Goal: Task Accomplishment & Management: Manage account settings

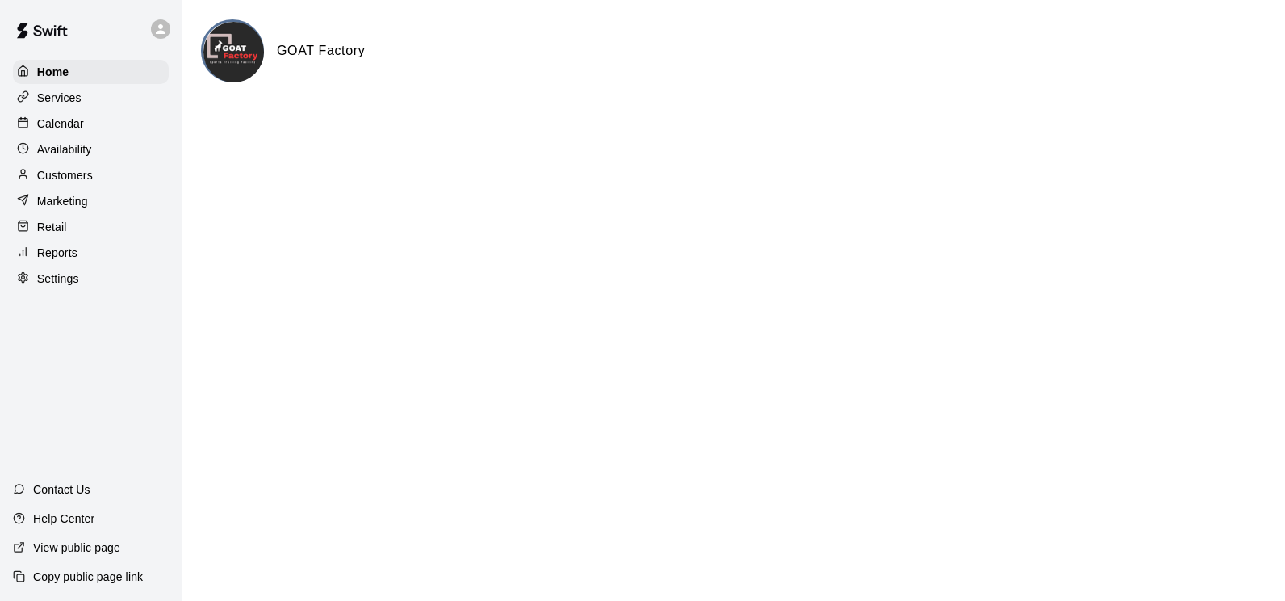
click at [57, 129] on p "Calendar" at bounding box center [60, 123] width 47 height 16
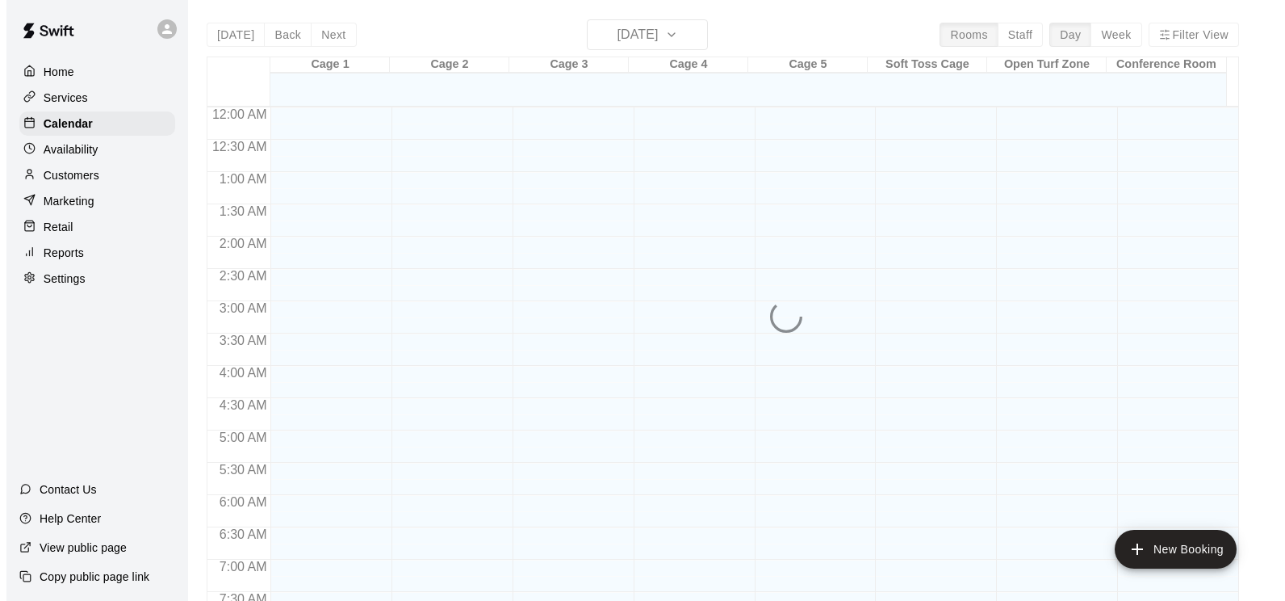
scroll to position [500, 0]
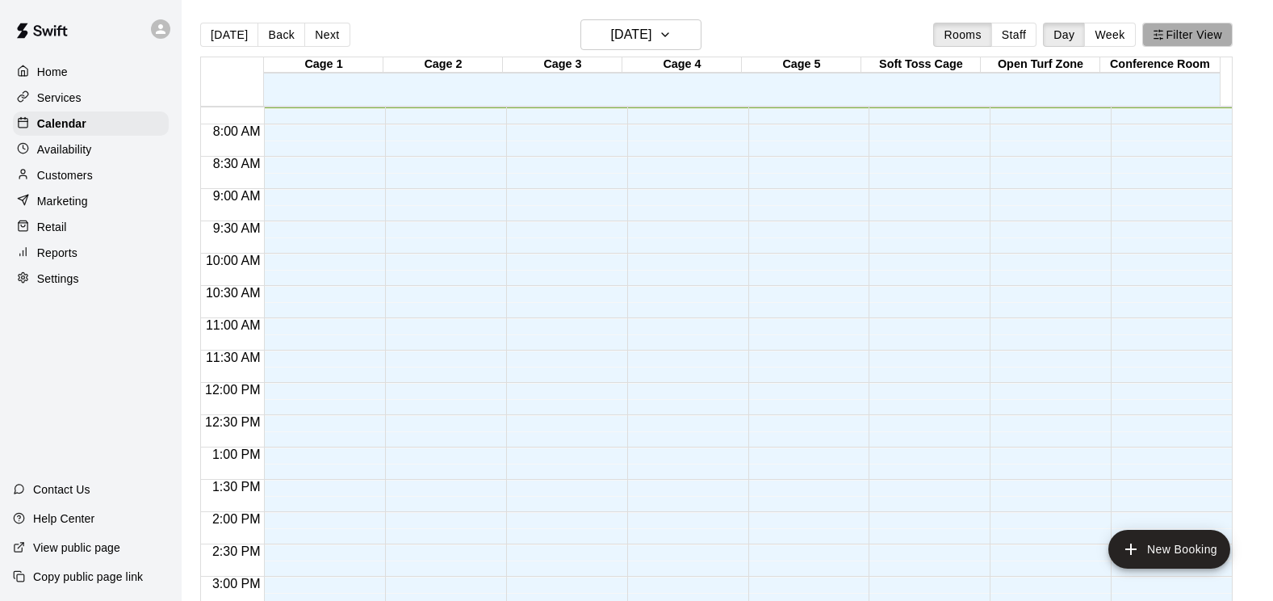
click at [1185, 40] on button "Filter View" at bounding box center [1187, 35] width 90 height 24
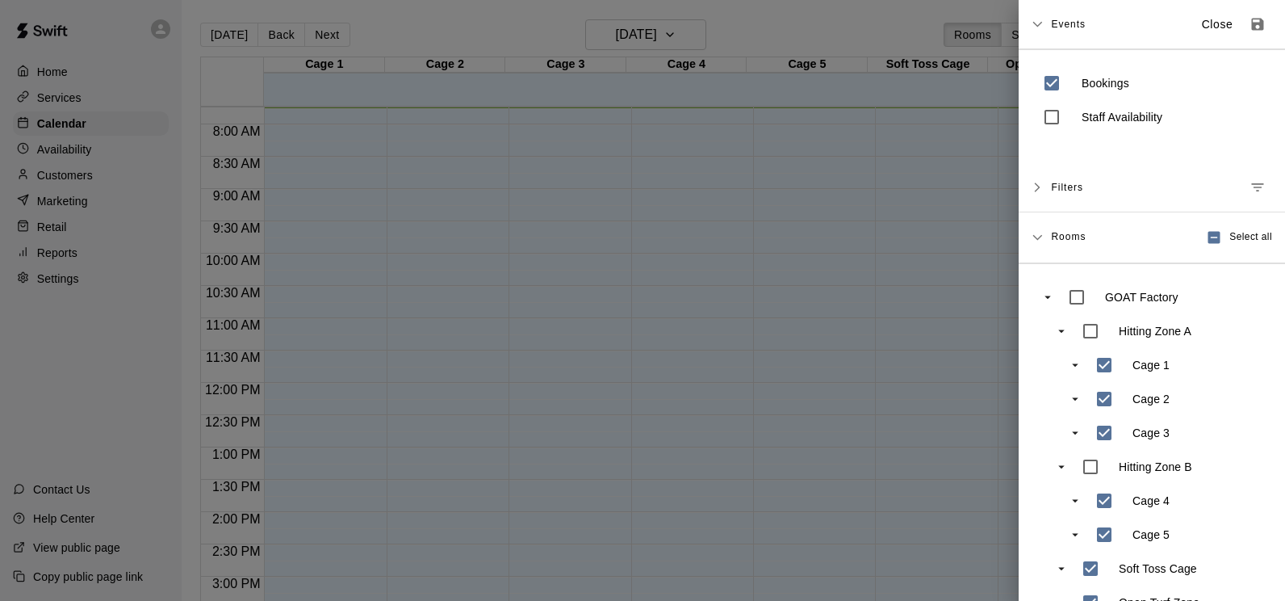
click at [877, 165] on div at bounding box center [642, 300] width 1285 height 601
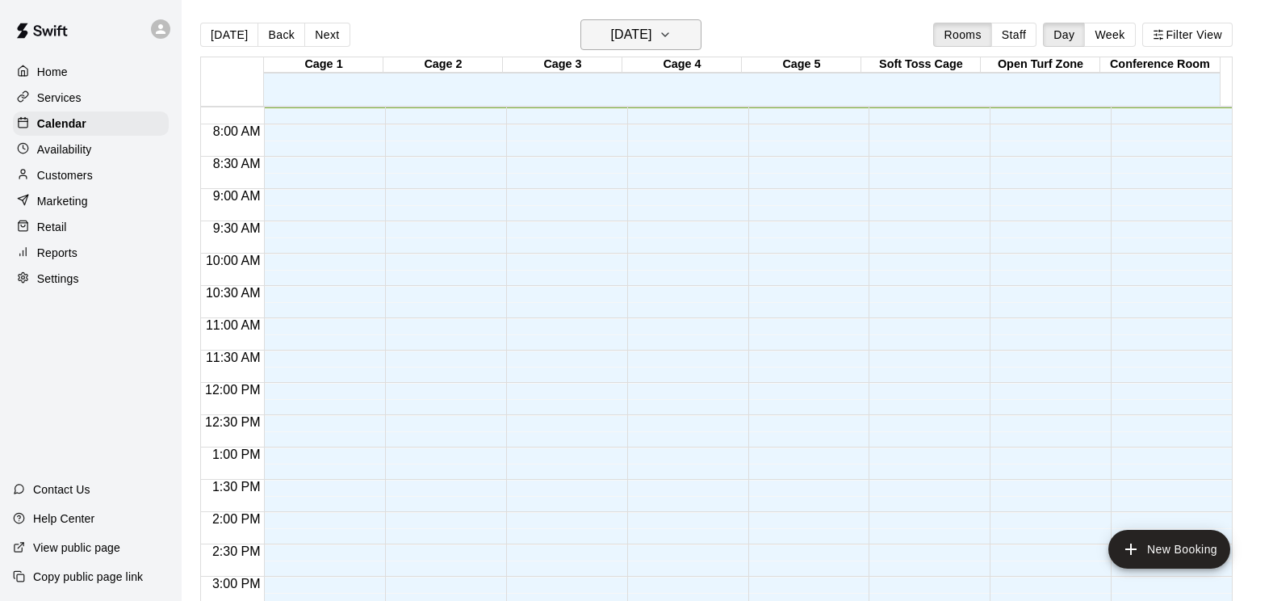
click at [668, 36] on icon "button" at bounding box center [665, 34] width 6 height 3
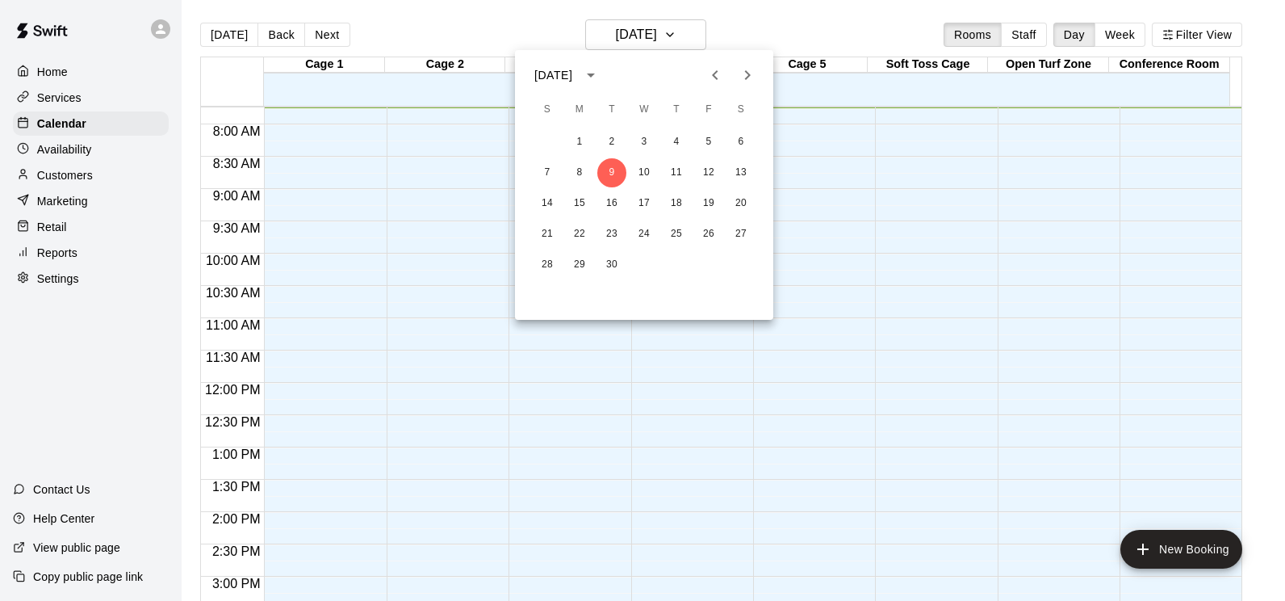
click at [605, 73] on button "calendar view is open, switch to year view" at bounding box center [590, 74] width 27 height 27
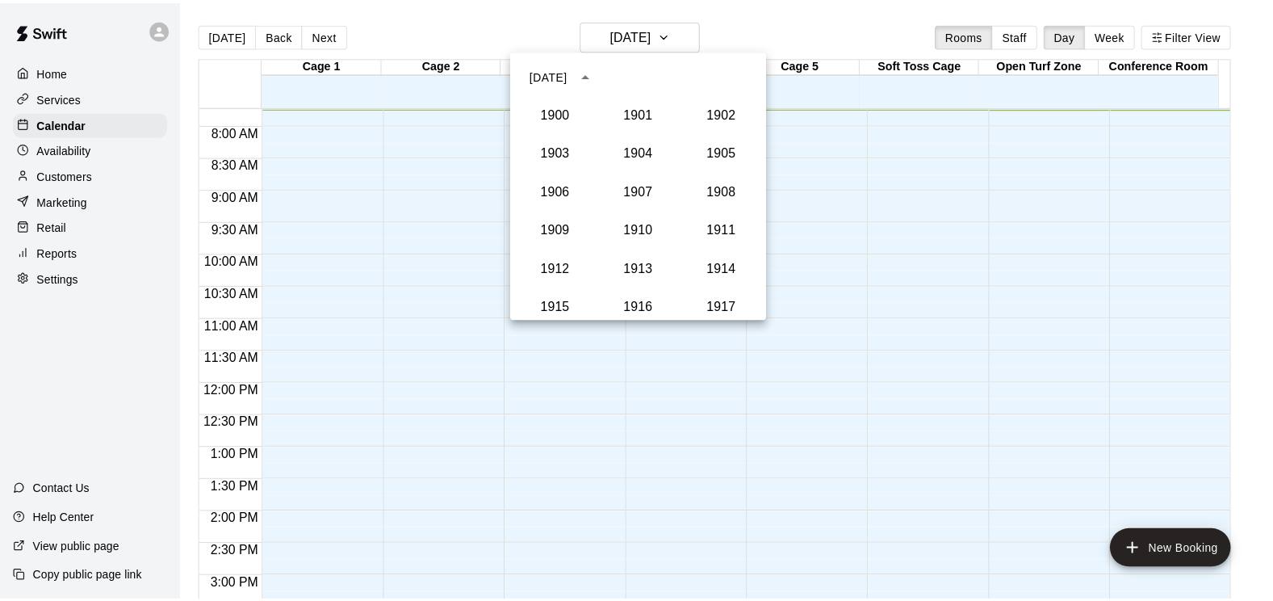
scroll to position [1495, 0]
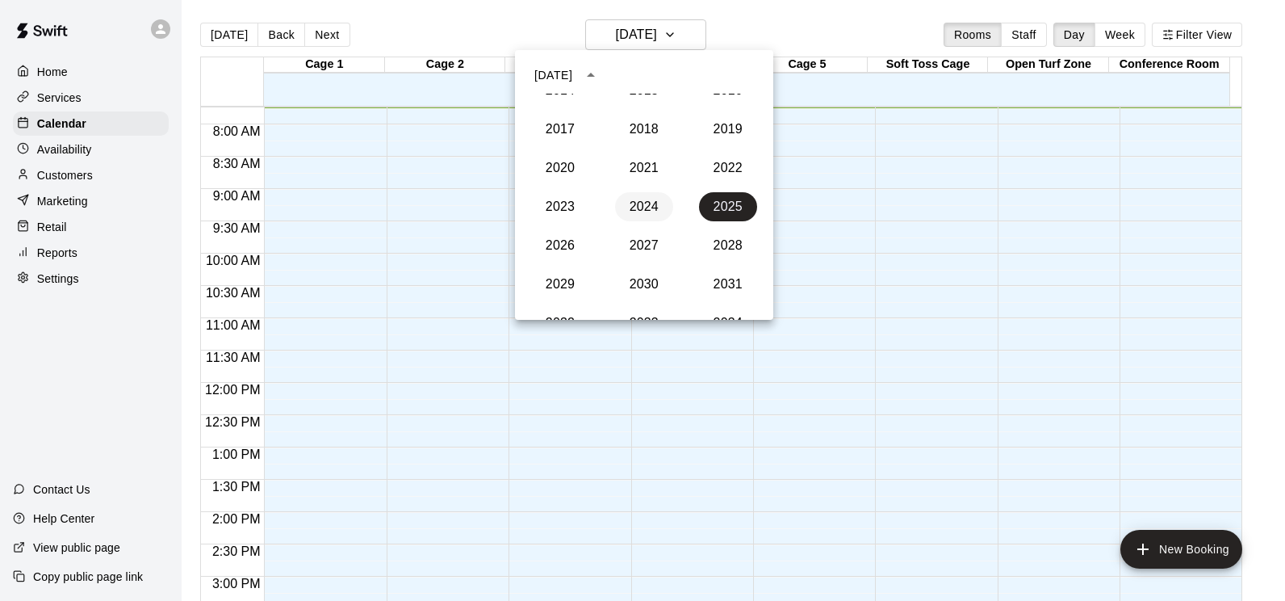
click at [644, 204] on button "2024" at bounding box center [644, 206] width 58 height 29
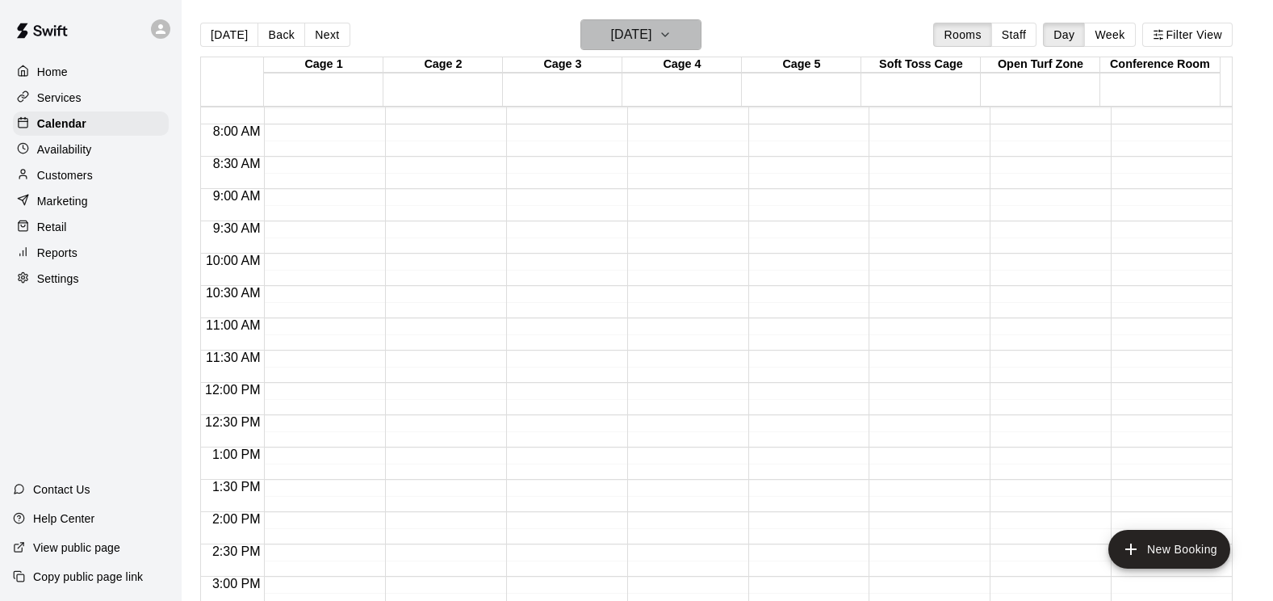
click at [668, 36] on icon "button" at bounding box center [665, 34] width 6 height 3
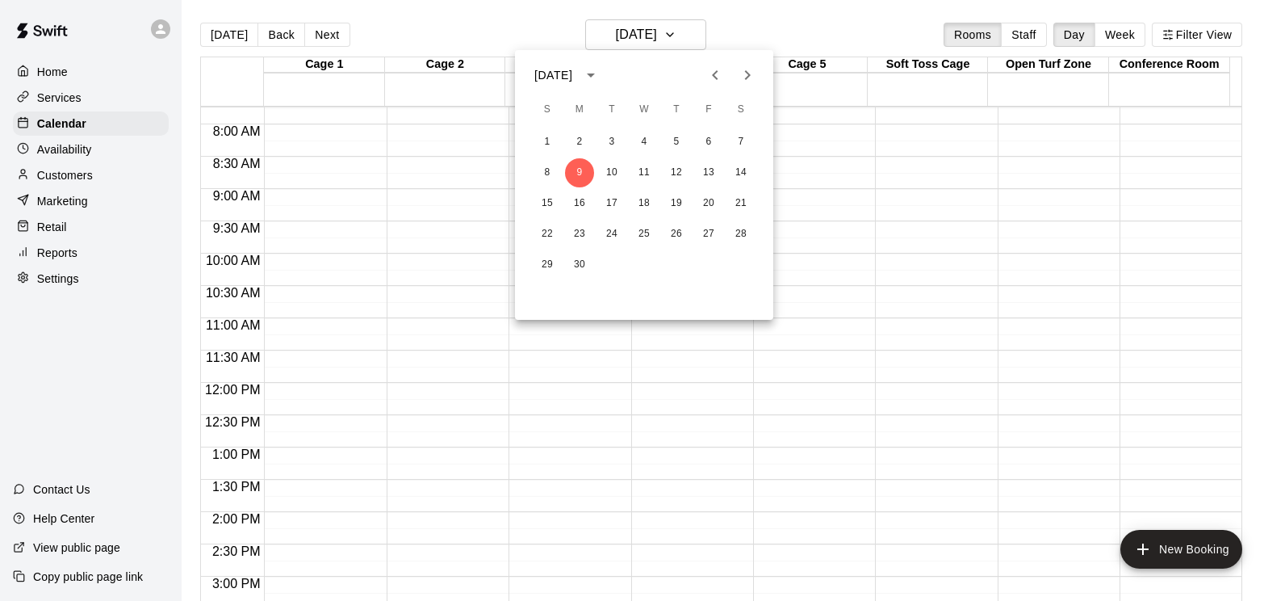
click at [748, 82] on icon "Next month" at bounding box center [747, 74] width 19 height 19
click at [740, 175] on button "14" at bounding box center [741, 172] width 29 height 29
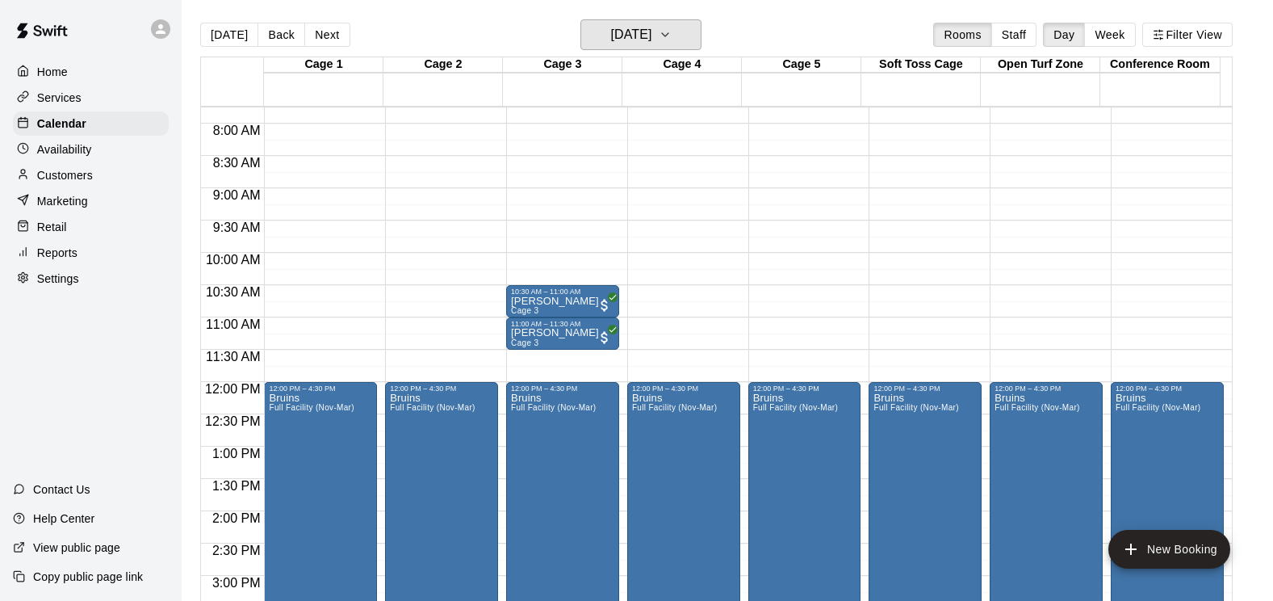
scroll to position [500, 0]
click at [1120, 40] on button "Week" at bounding box center [1109, 35] width 51 height 24
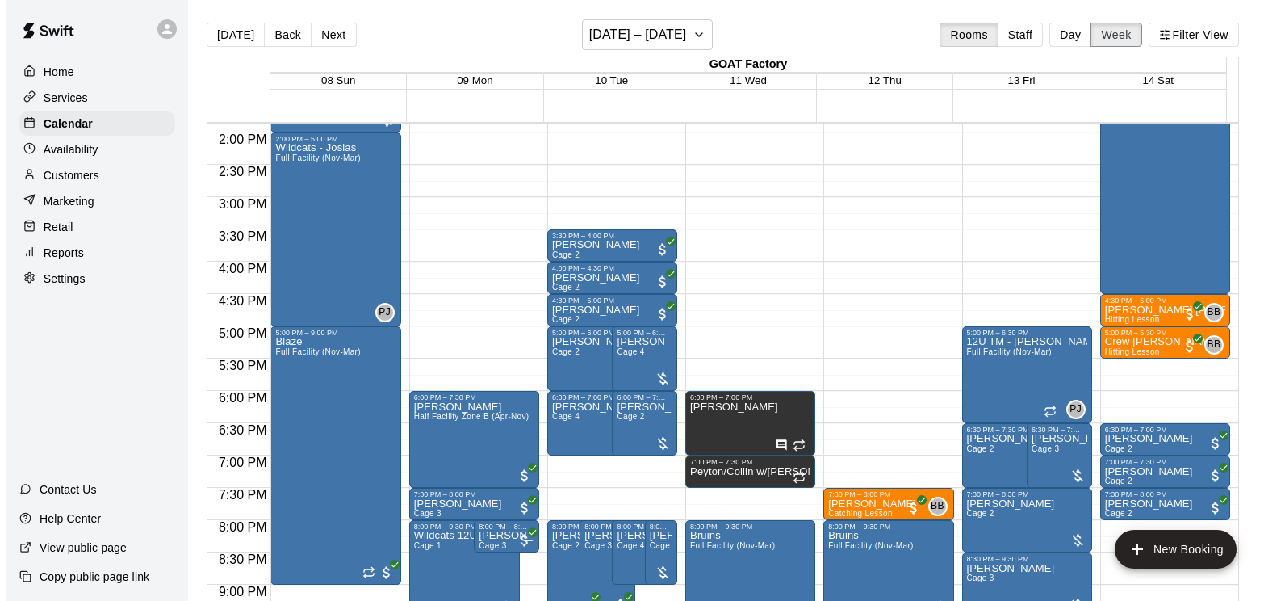
scroll to position [653, 0]
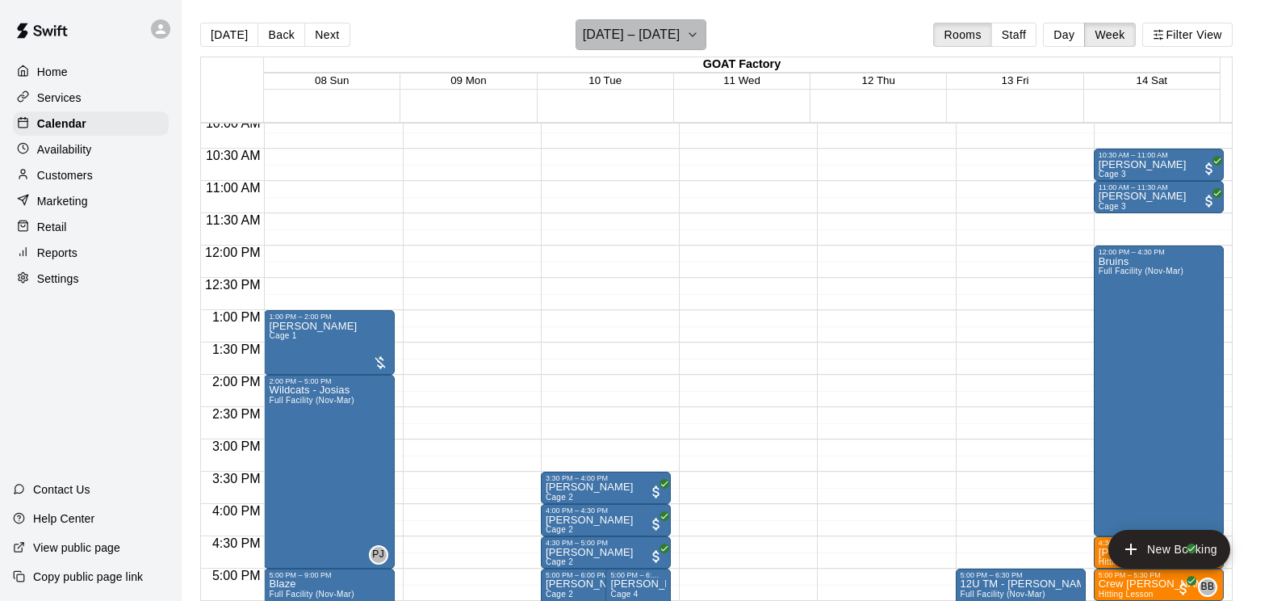
click at [699, 35] on icon "button" at bounding box center [692, 34] width 13 height 19
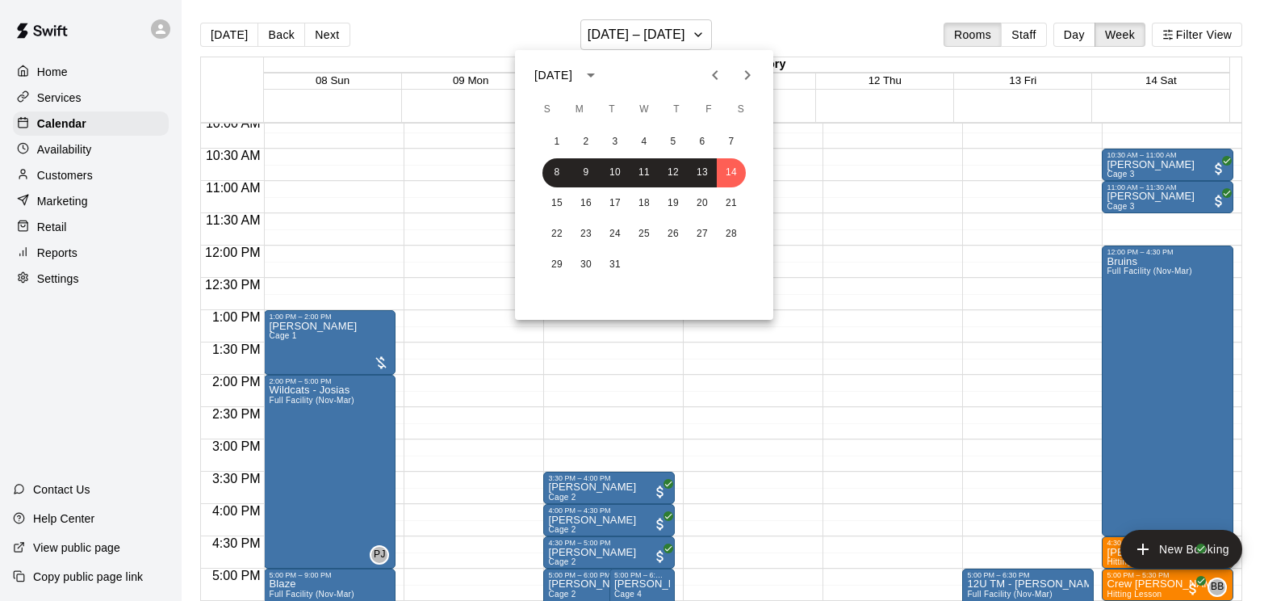
click at [698, 35] on div at bounding box center [642, 300] width 1285 height 601
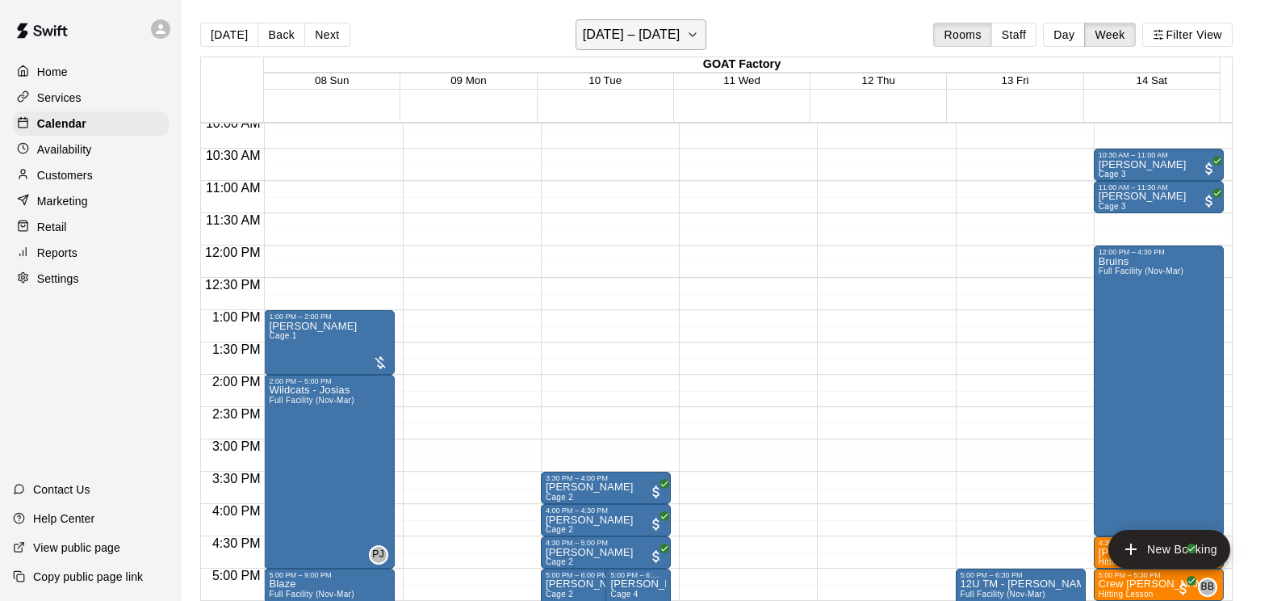
click at [699, 36] on icon "button" at bounding box center [692, 34] width 13 height 19
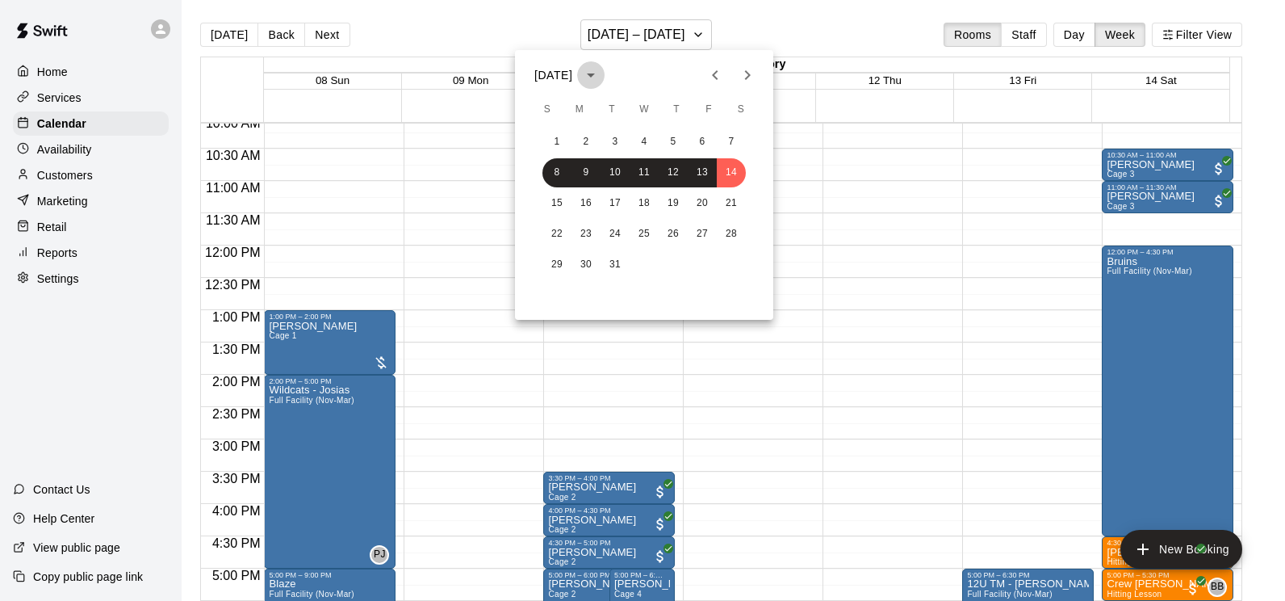
click at [595, 76] on icon "calendar view is open, switch to year view" at bounding box center [591, 75] width 8 height 4
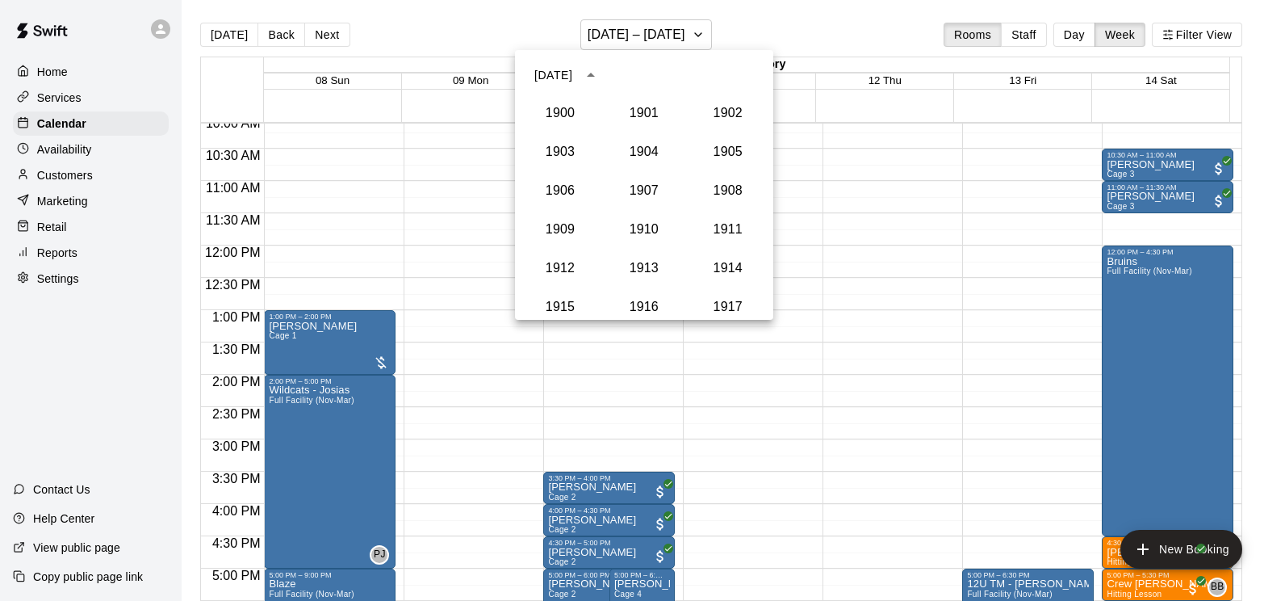
scroll to position [1495, 0]
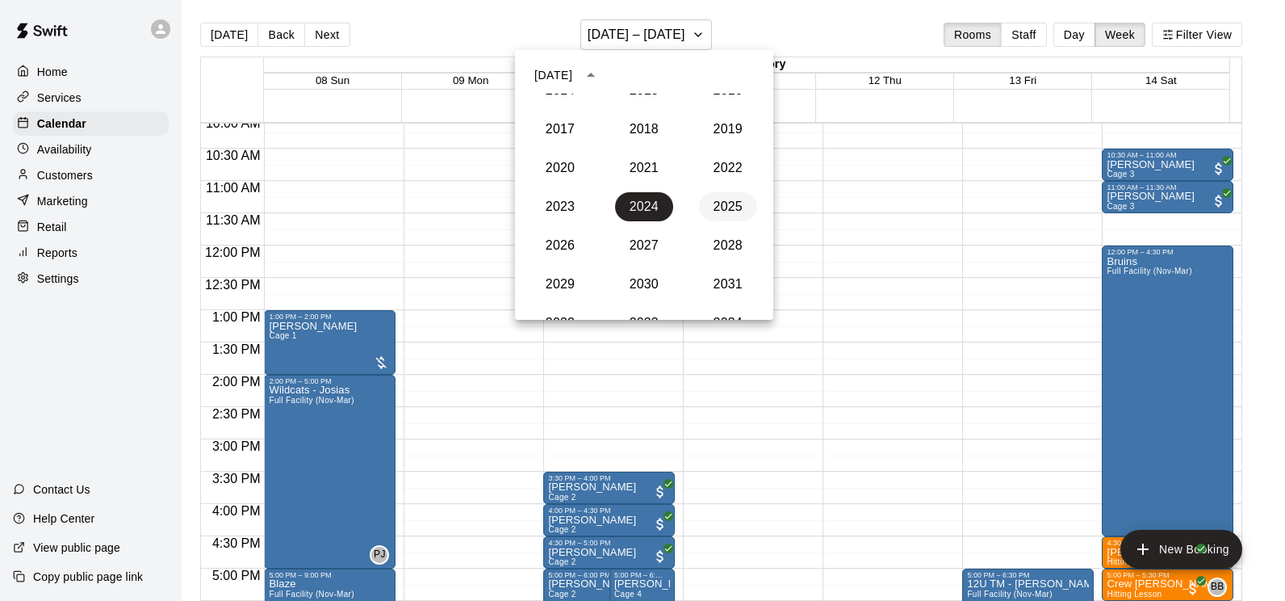
click at [708, 206] on button "2025" at bounding box center [728, 206] width 58 height 29
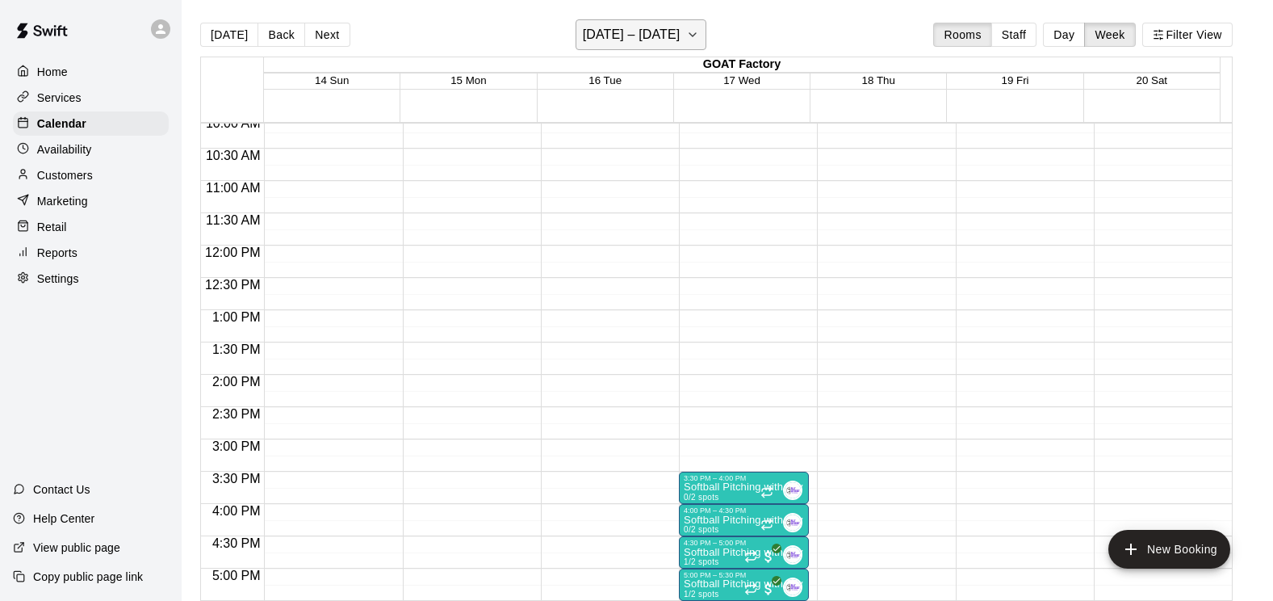
click at [699, 43] on icon "button" at bounding box center [692, 34] width 13 height 19
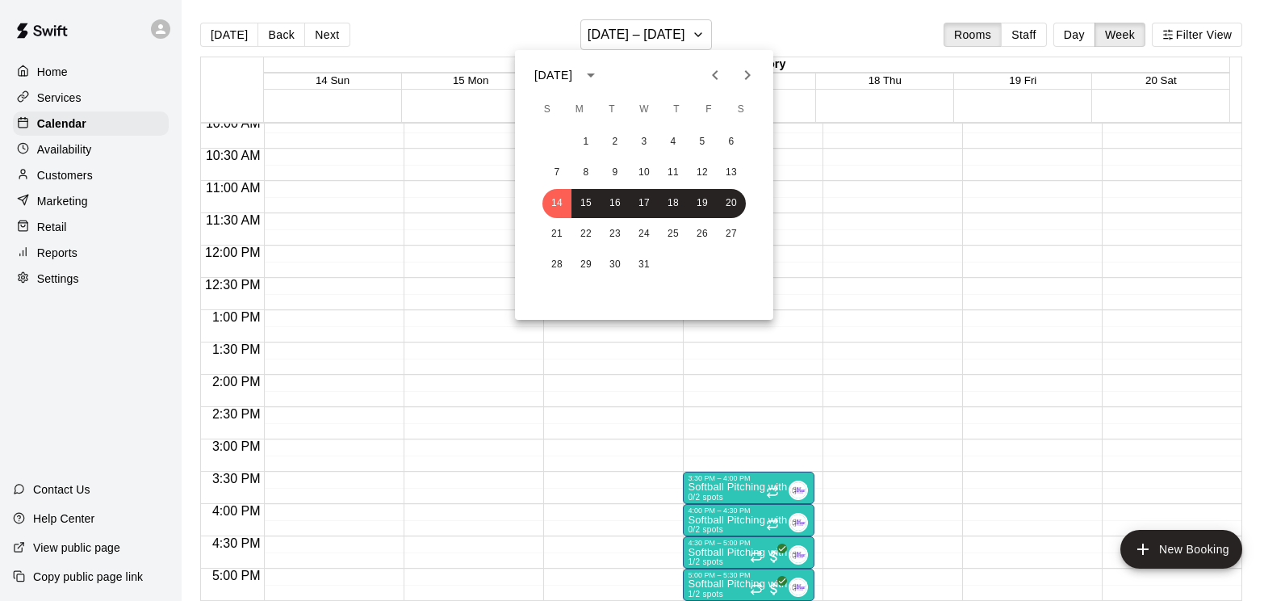
click at [704, 40] on div at bounding box center [642, 300] width 1285 height 601
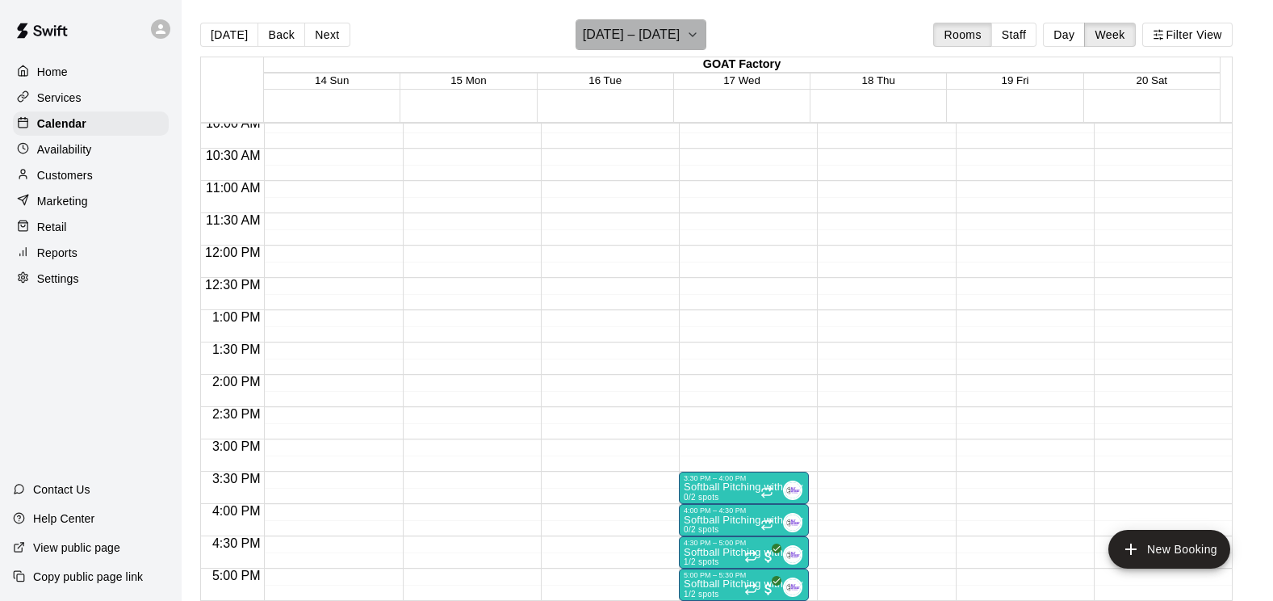
click at [699, 40] on icon "button" at bounding box center [692, 34] width 13 height 19
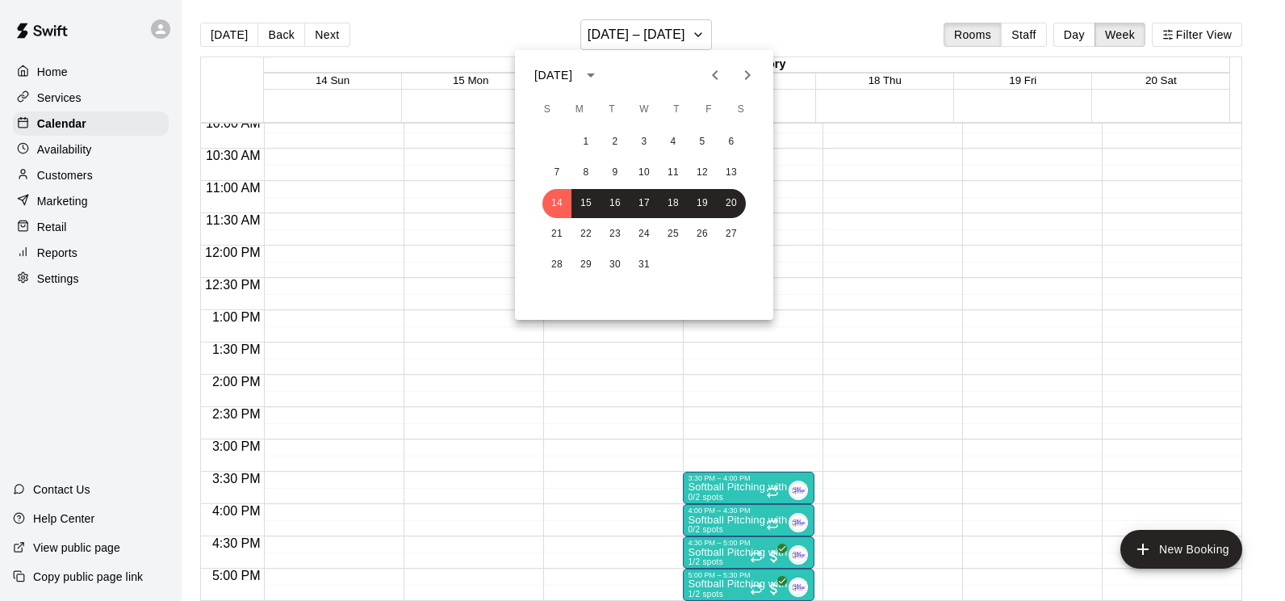
click at [751, 76] on icon "Next month" at bounding box center [747, 74] width 19 height 19
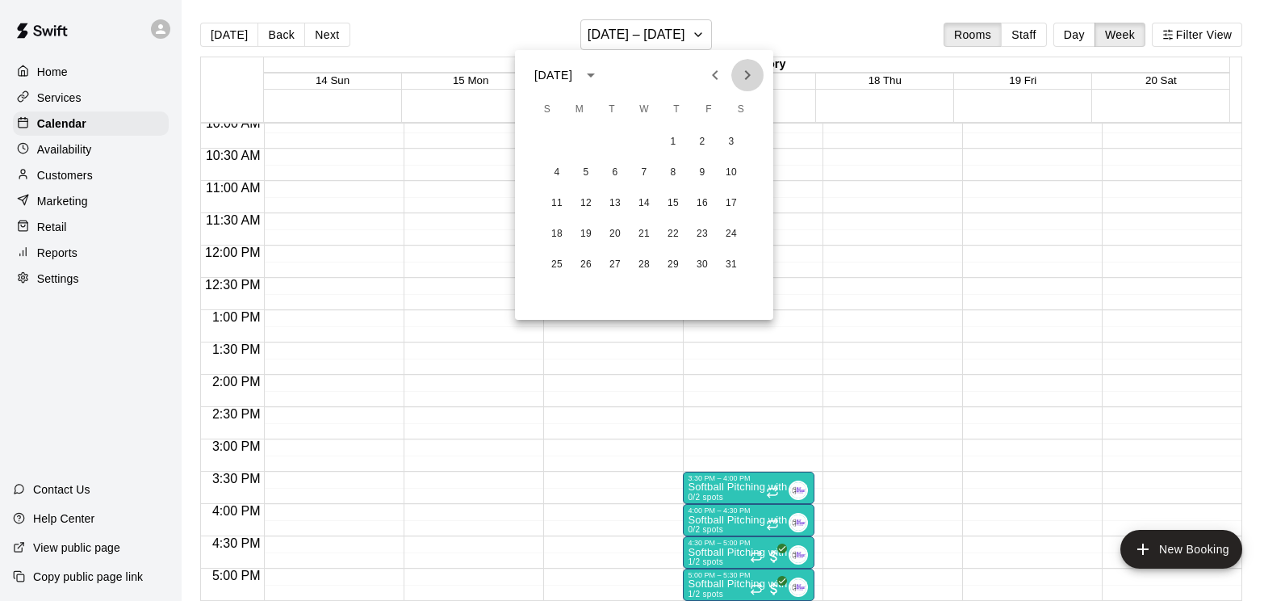
click at [751, 76] on icon "Next month" at bounding box center [747, 74] width 19 height 19
click at [700, 29] on div at bounding box center [642, 300] width 1285 height 601
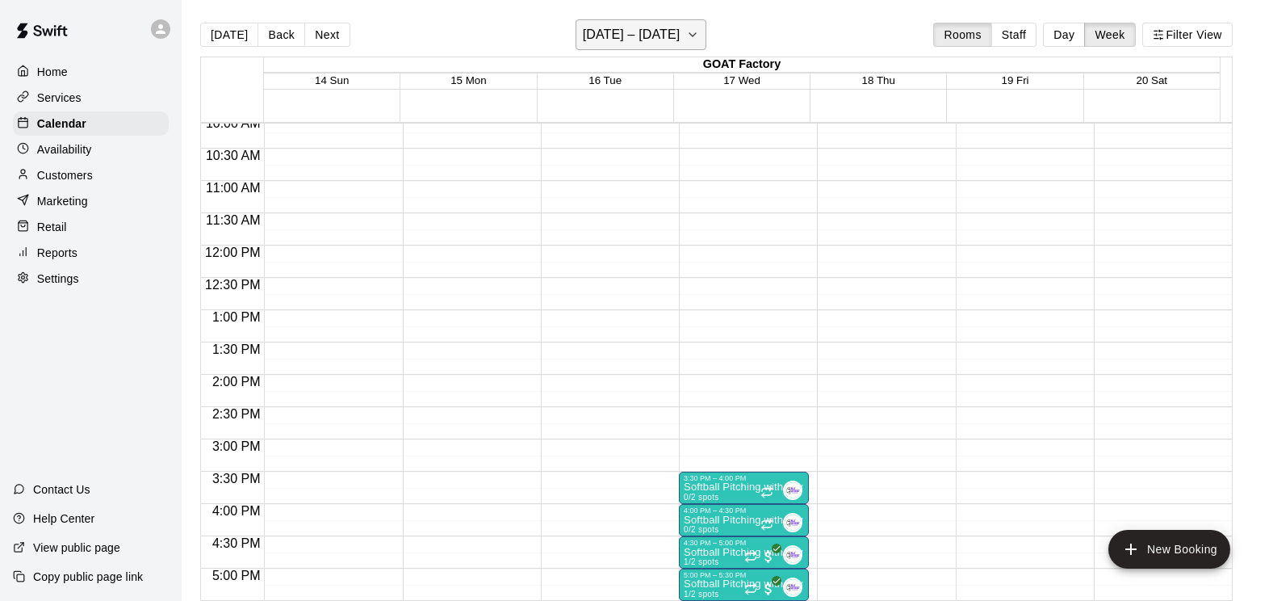
click at [695, 35] on icon "button" at bounding box center [692, 34] width 13 height 19
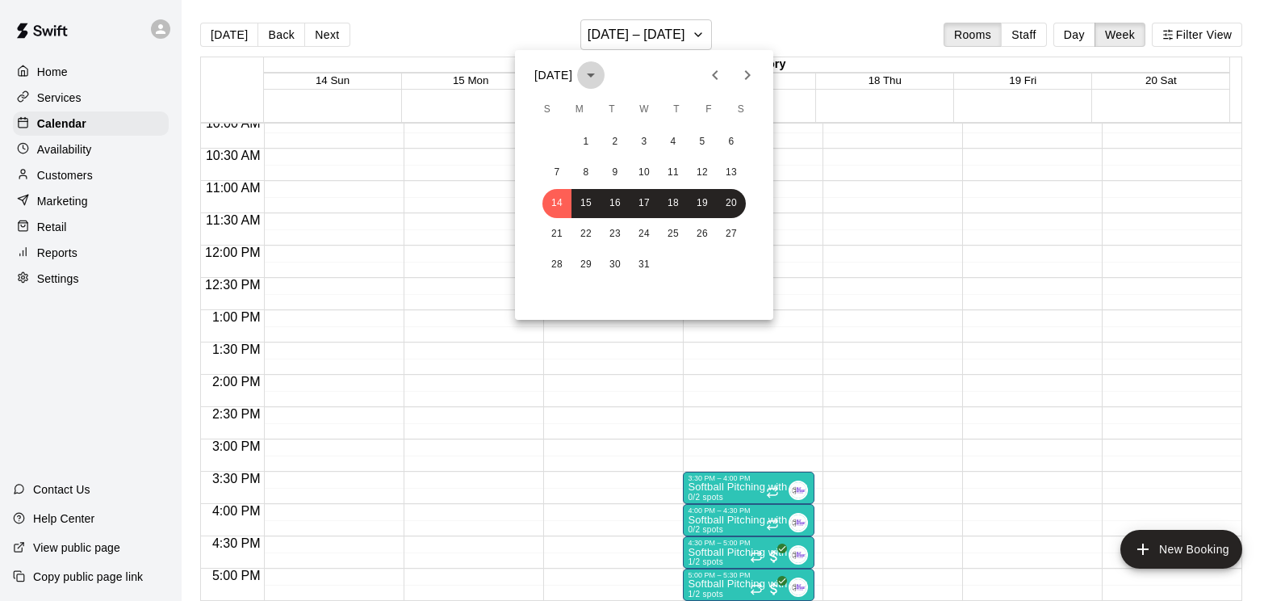
click at [595, 77] on icon "calendar view is open, switch to year view" at bounding box center [591, 75] width 8 height 4
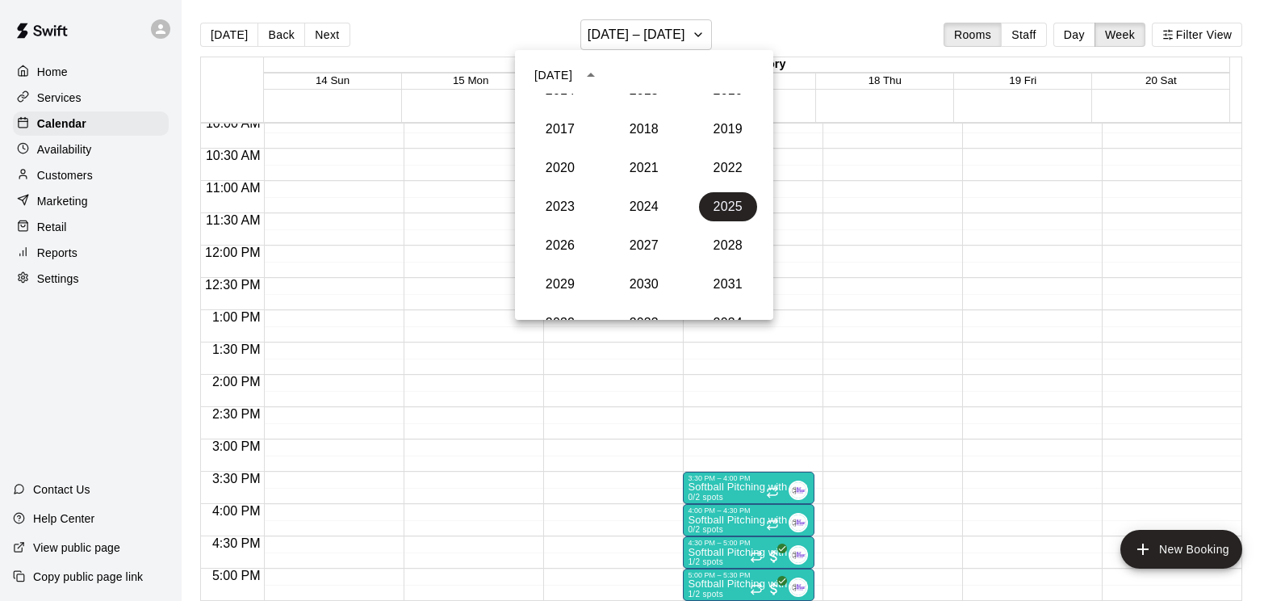
click at [703, 32] on div at bounding box center [642, 300] width 1285 height 601
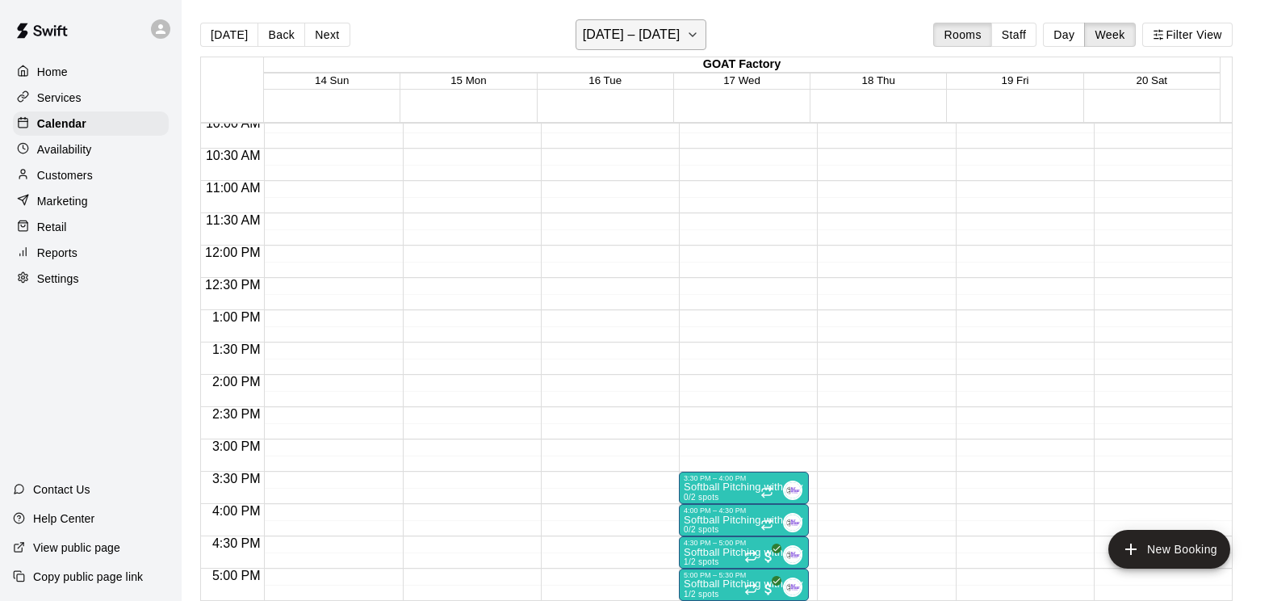
click at [699, 33] on icon "button" at bounding box center [692, 34] width 13 height 19
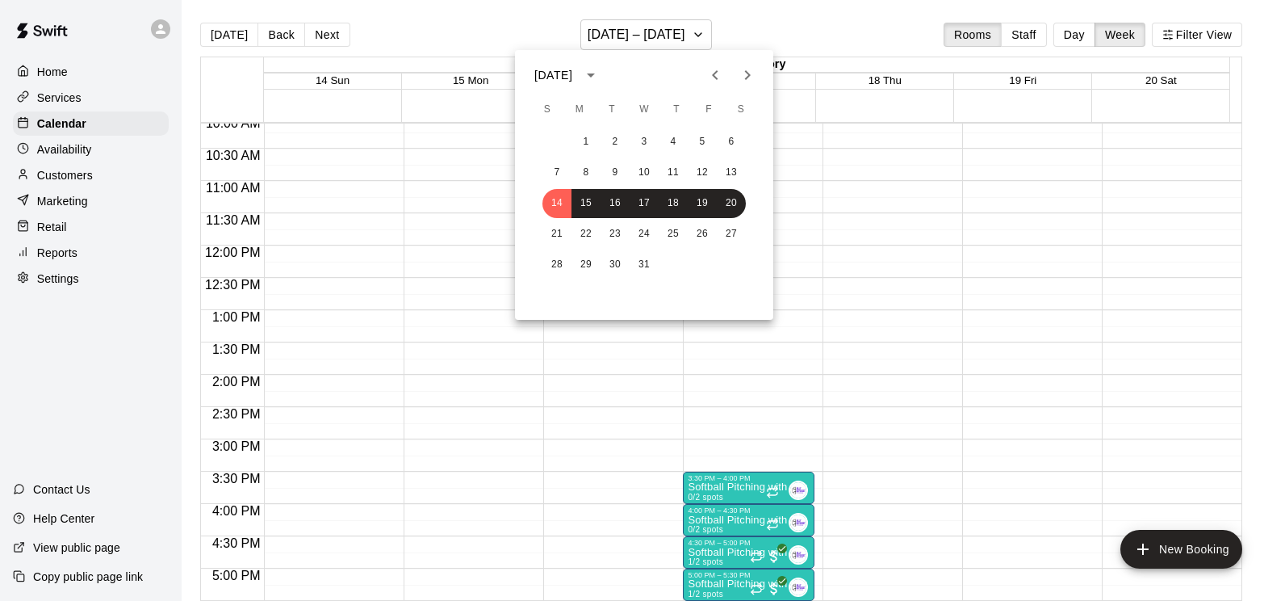
click at [719, 74] on icon "Previous month" at bounding box center [715, 74] width 19 height 19
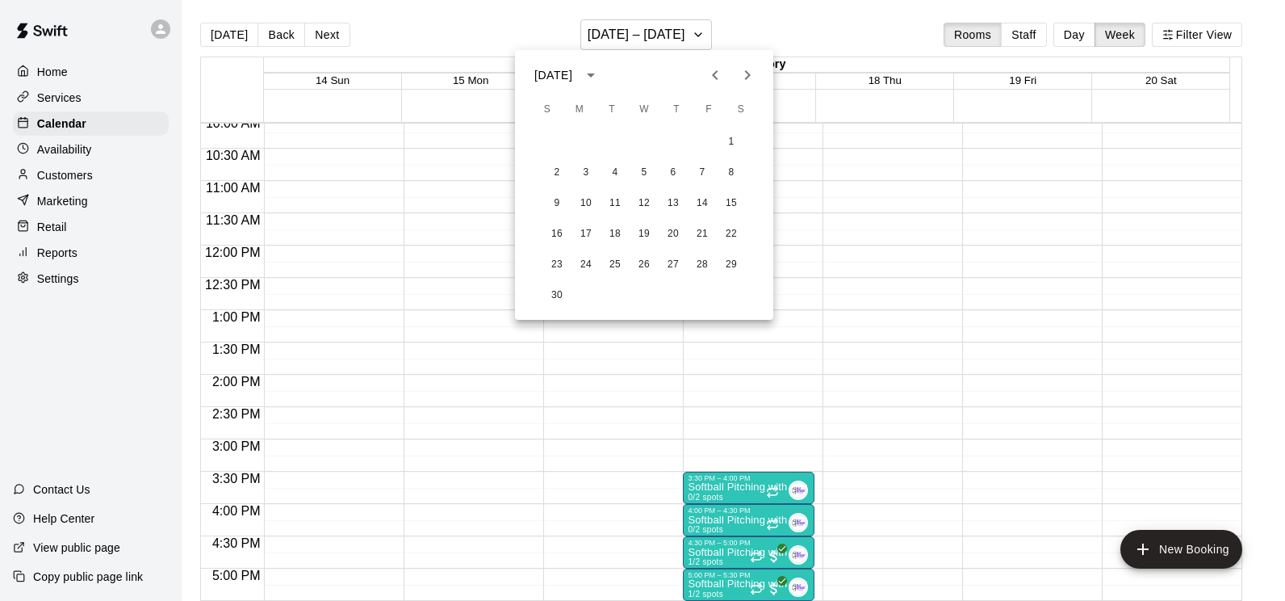
click at [719, 74] on icon "Previous month" at bounding box center [715, 74] width 19 height 19
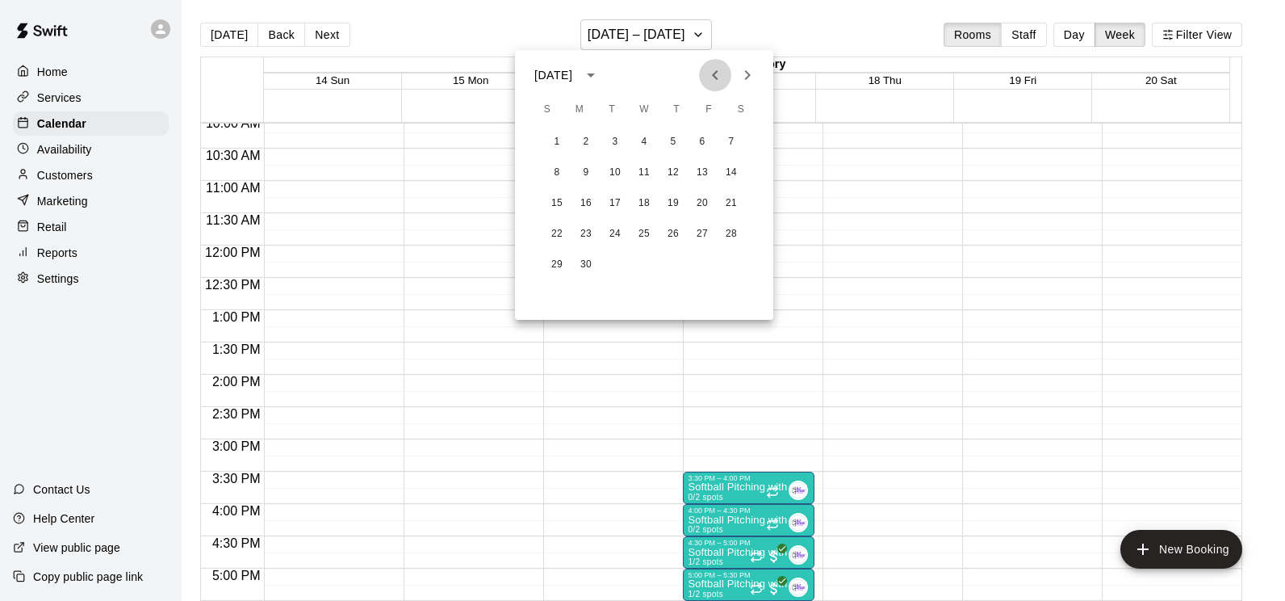
click at [719, 74] on icon "Previous month" at bounding box center [715, 74] width 19 height 19
click at [588, 235] on button "17" at bounding box center [586, 234] width 29 height 29
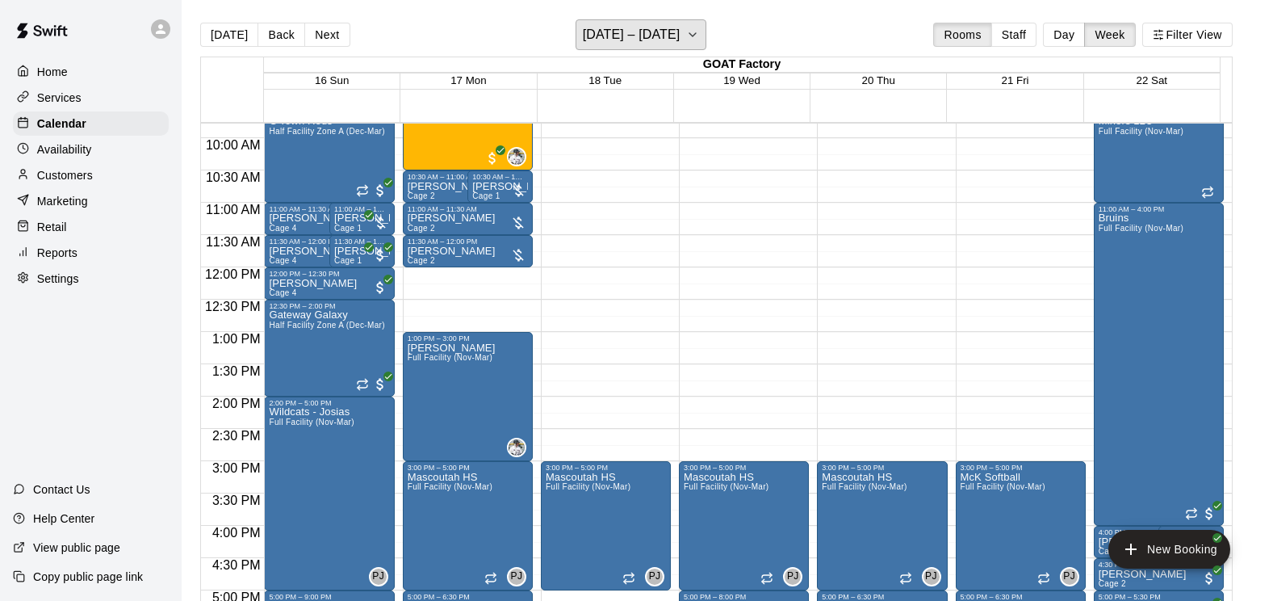
scroll to position [492, 0]
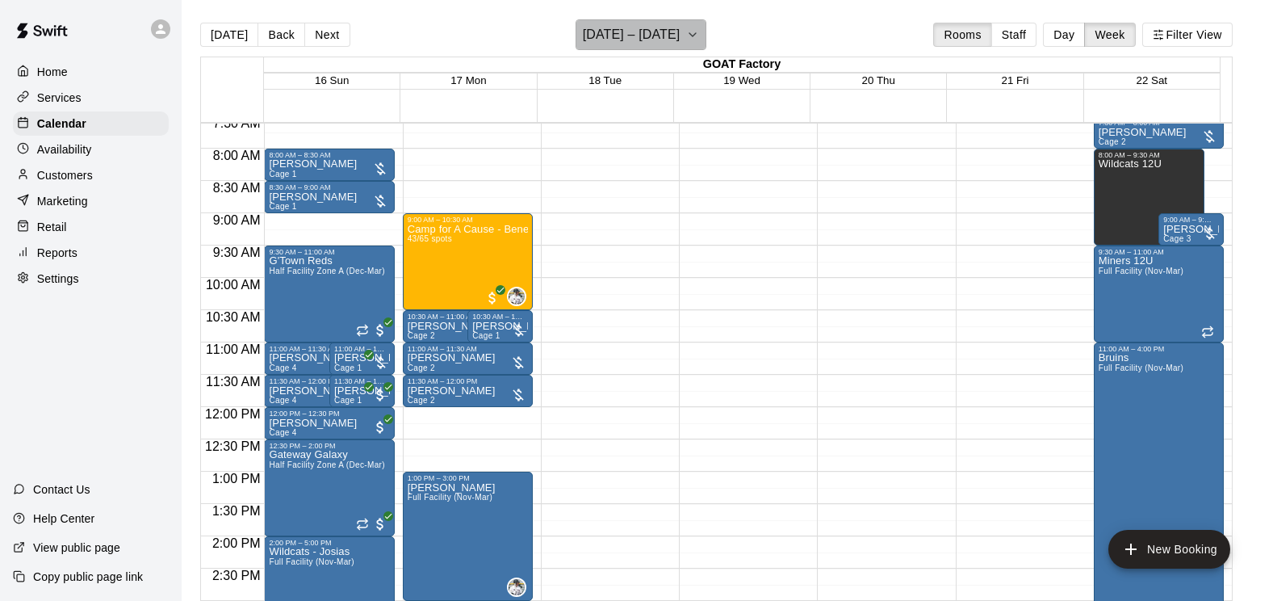
click at [693, 40] on icon "button" at bounding box center [692, 34] width 13 height 19
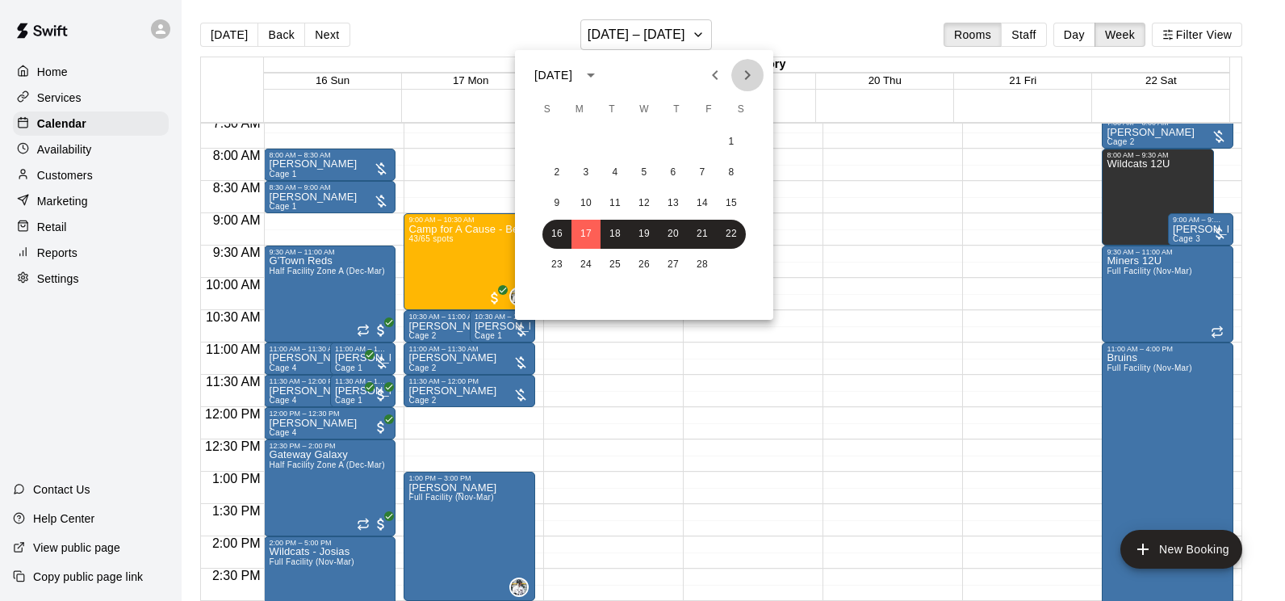
click at [749, 74] on icon "Next month" at bounding box center [748, 75] width 6 height 10
click at [588, 174] on button "3" at bounding box center [586, 172] width 29 height 29
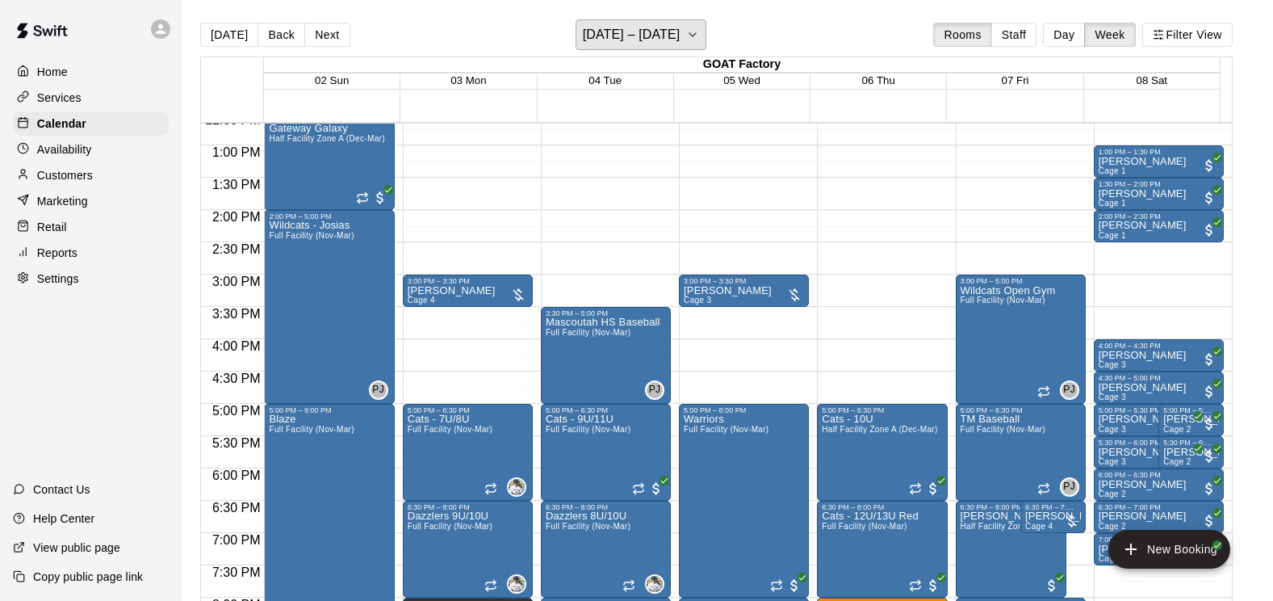
scroll to position [895, 0]
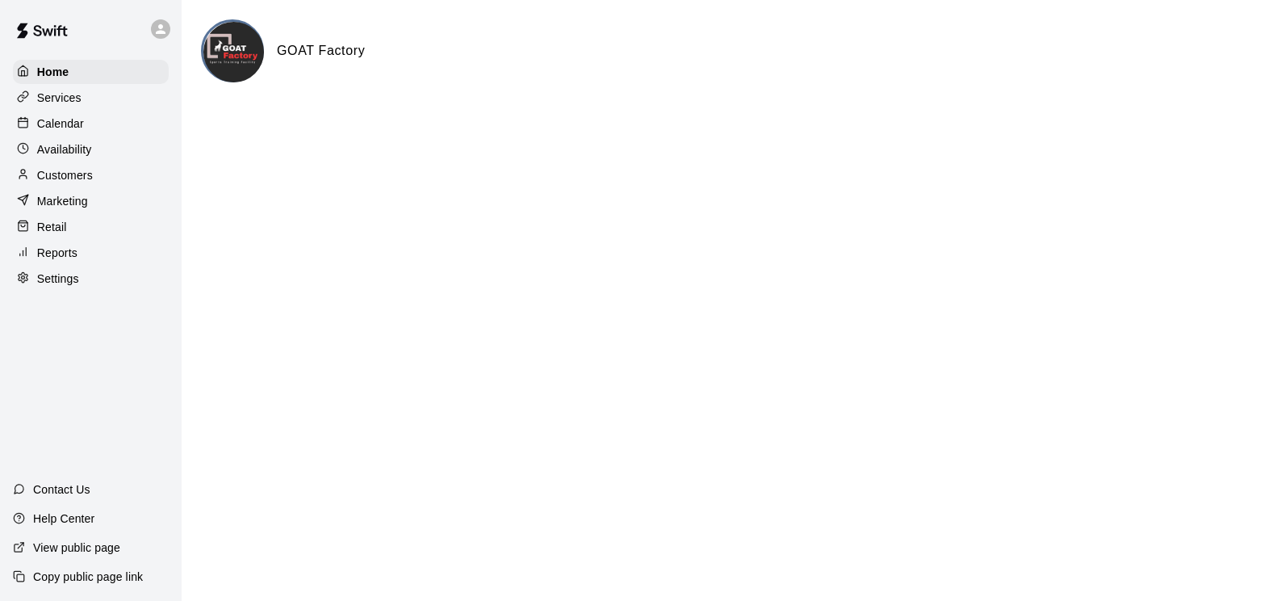
click at [59, 175] on p "Customers" at bounding box center [65, 175] width 56 height 16
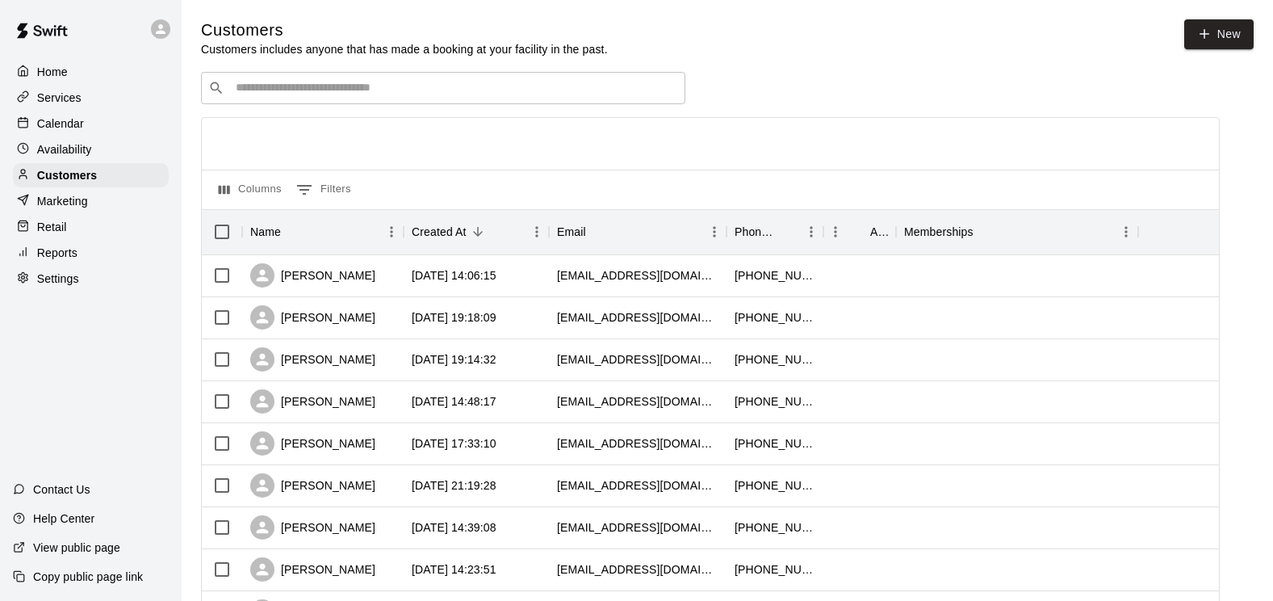
click at [406, 86] on input "Search customers by name or email" at bounding box center [454, 88] width 447 height 16
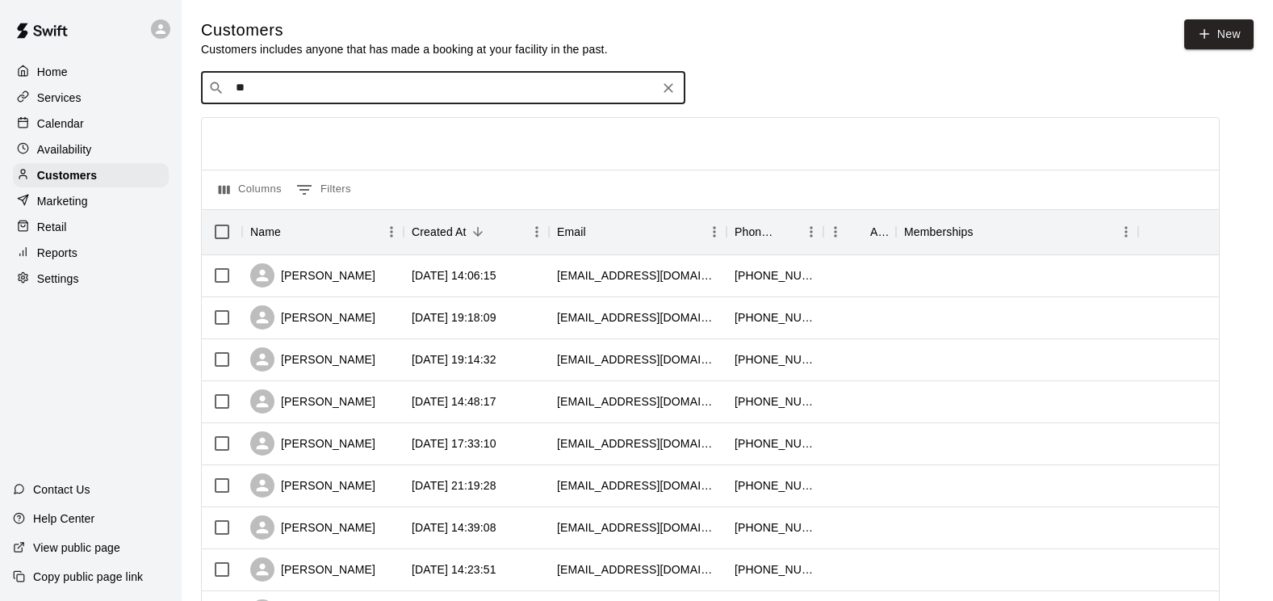
type input "***"
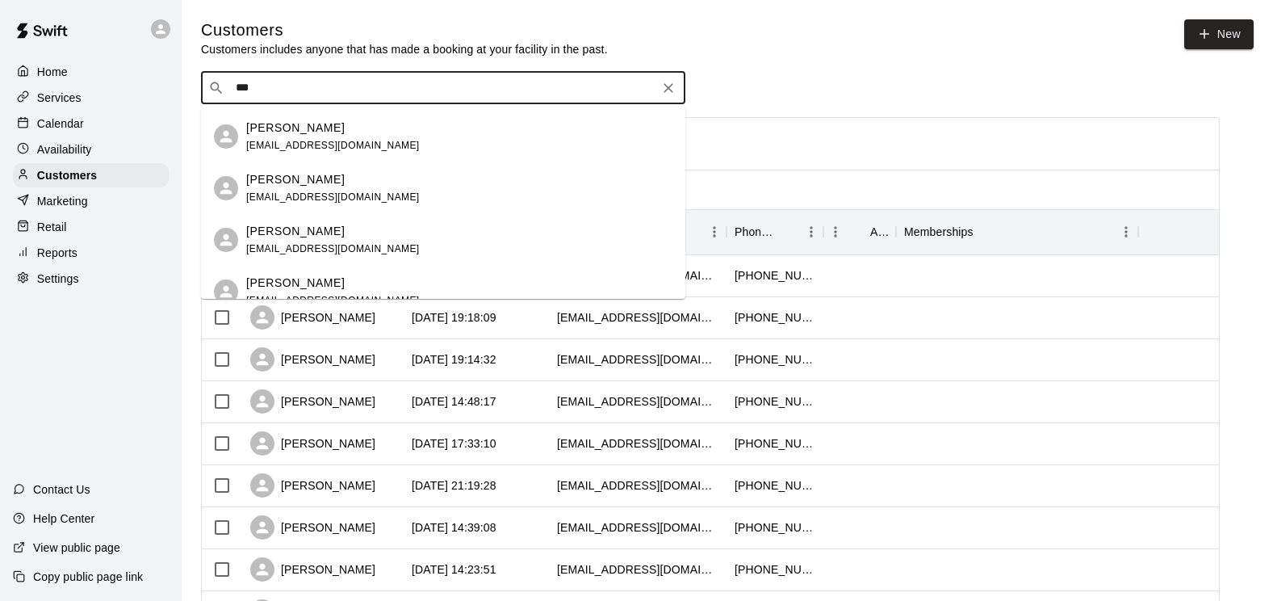
scroll to position [161, 0]
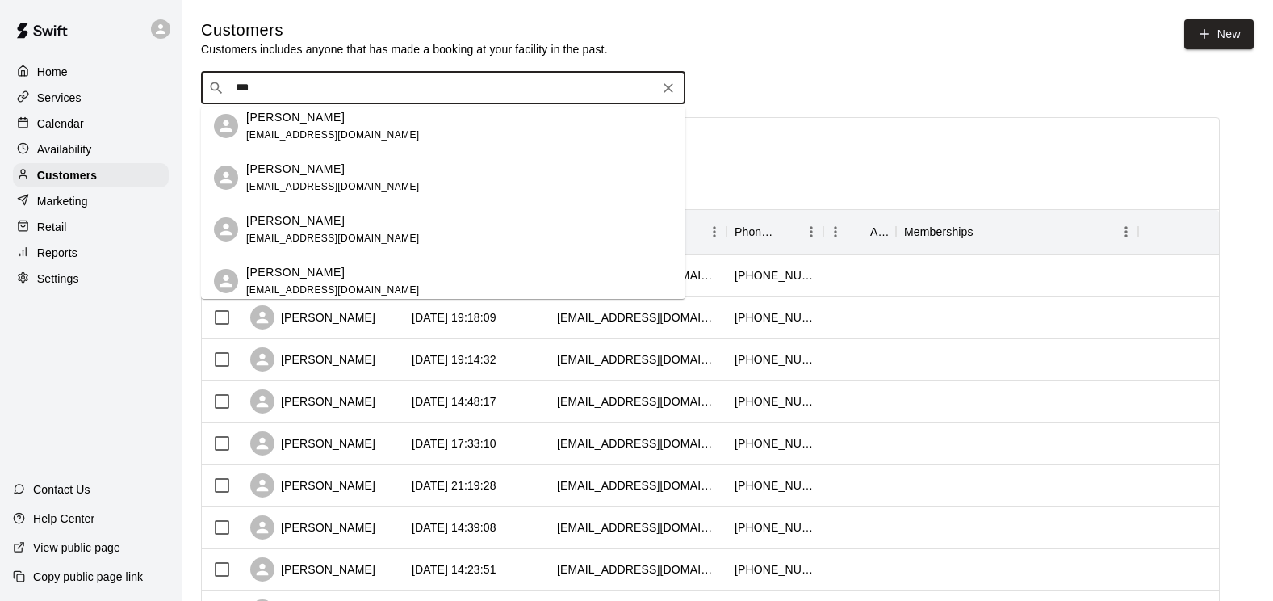
click at [339, 228] on div "michele bechtoldt bechtoldt1984@gmail.com" at bounding box center [333, 229] width 174 height 35
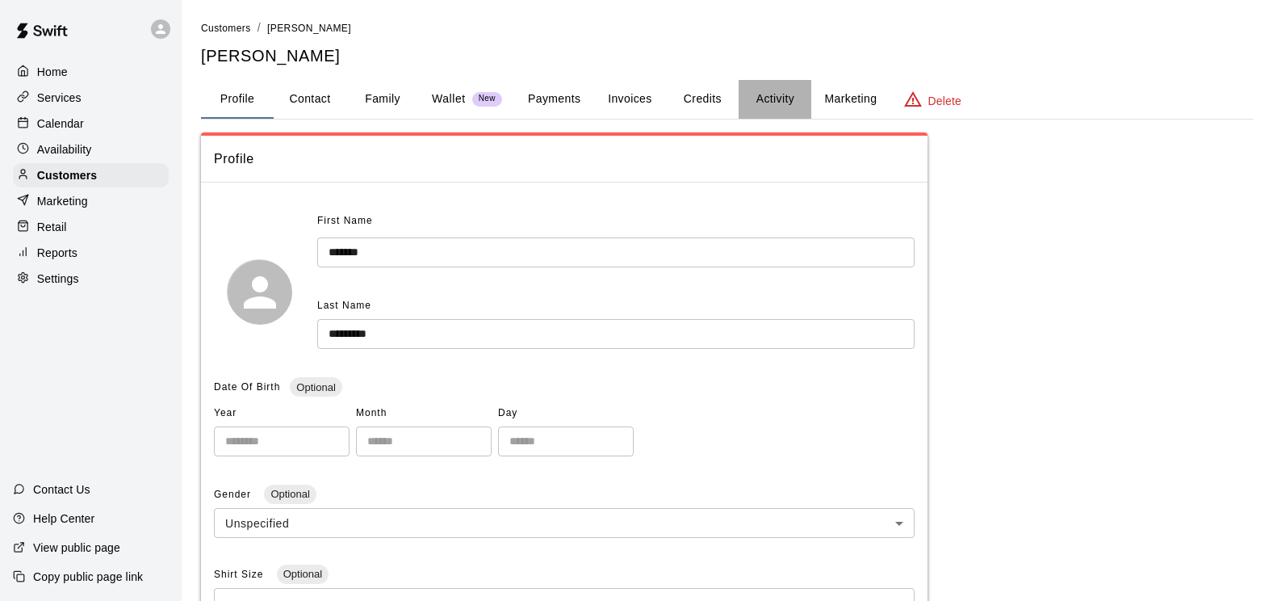
click at [781, 101] on button "Activity" at bounding box center [775, 99] width 73 height 39
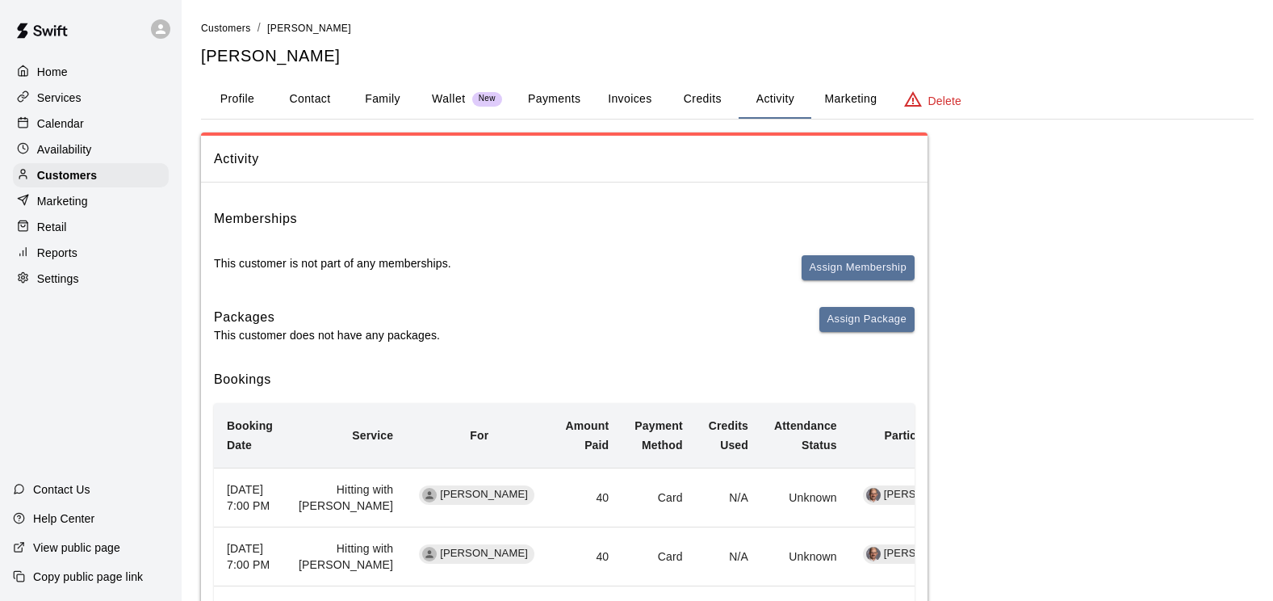
click at [60, 95] on p "Services" at bounding box center [59, 98] width 44 height 16
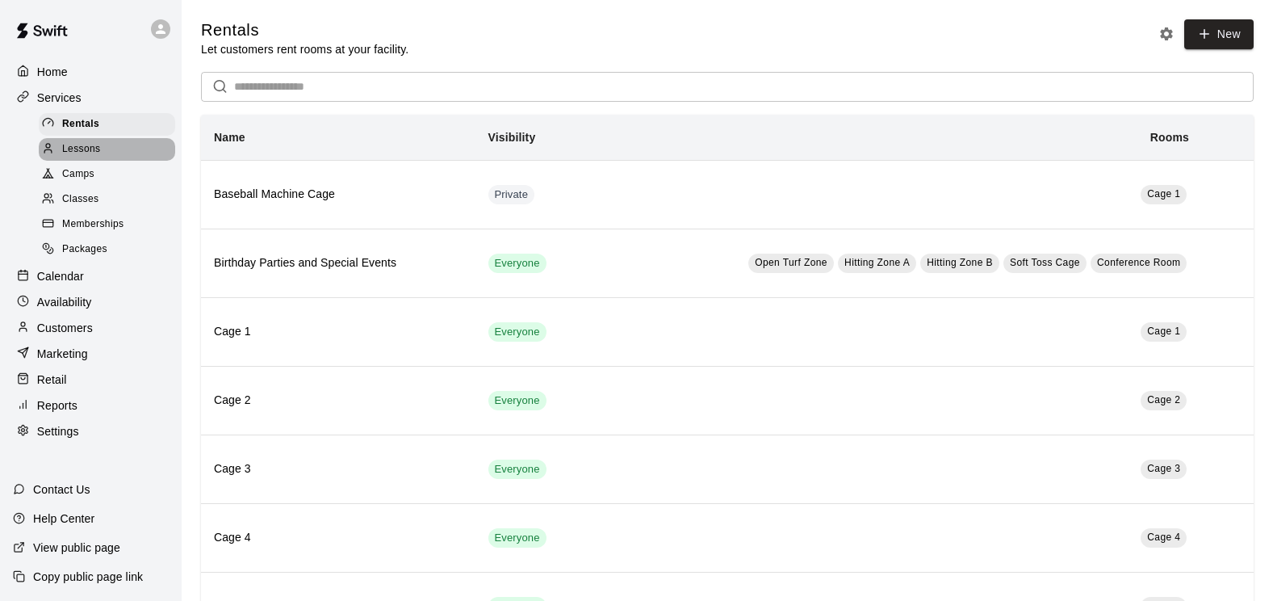
click at [89, 150] on span "Lessons" at bounding box center [81, 149] width 39 height 16
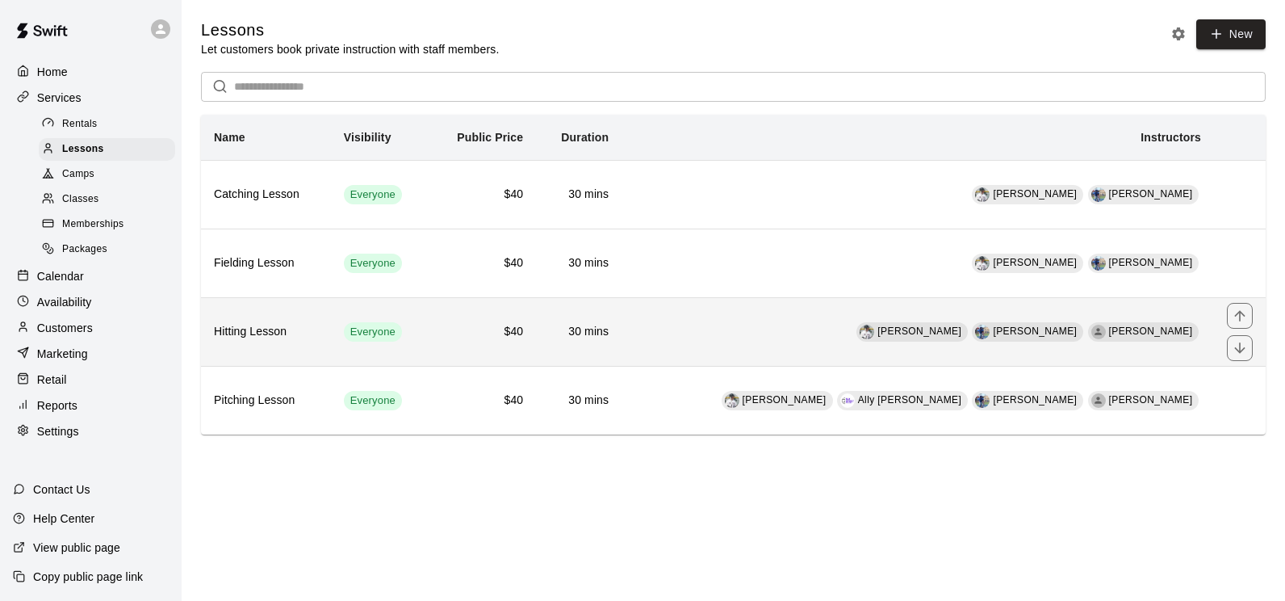
click at [261, 334] on h6 "Hitting Lesson" at bounding box center [266, 332] width 104 height 18
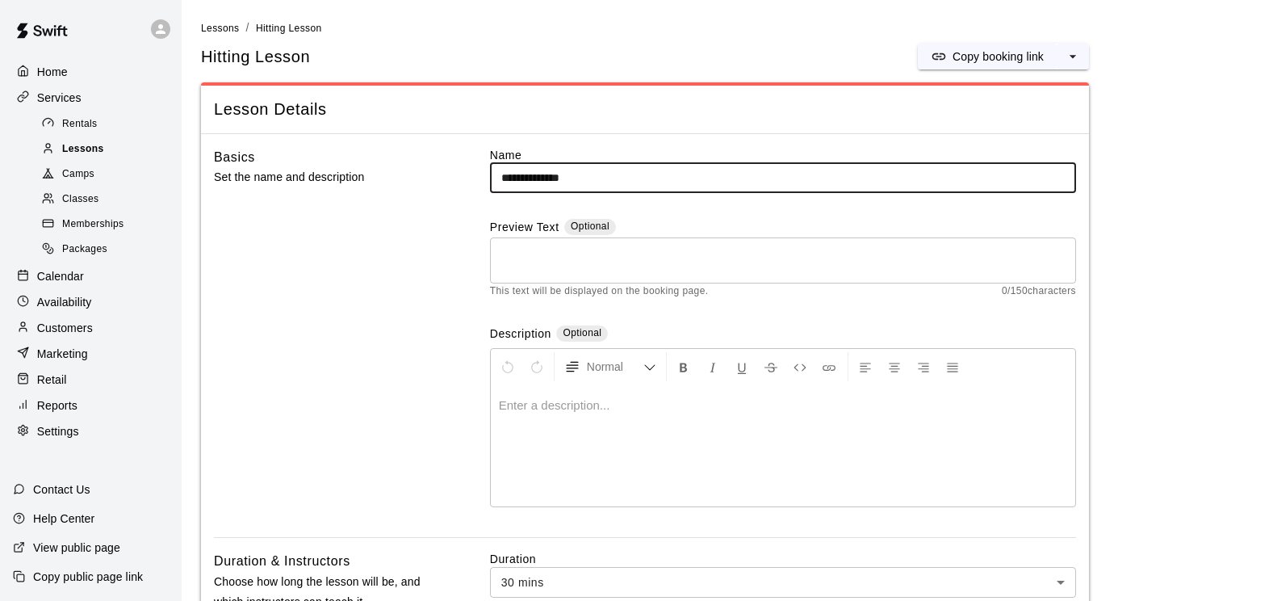
click at [80, 143] on div "Lessons" at bounding box center [107, 149] width 136 height 23
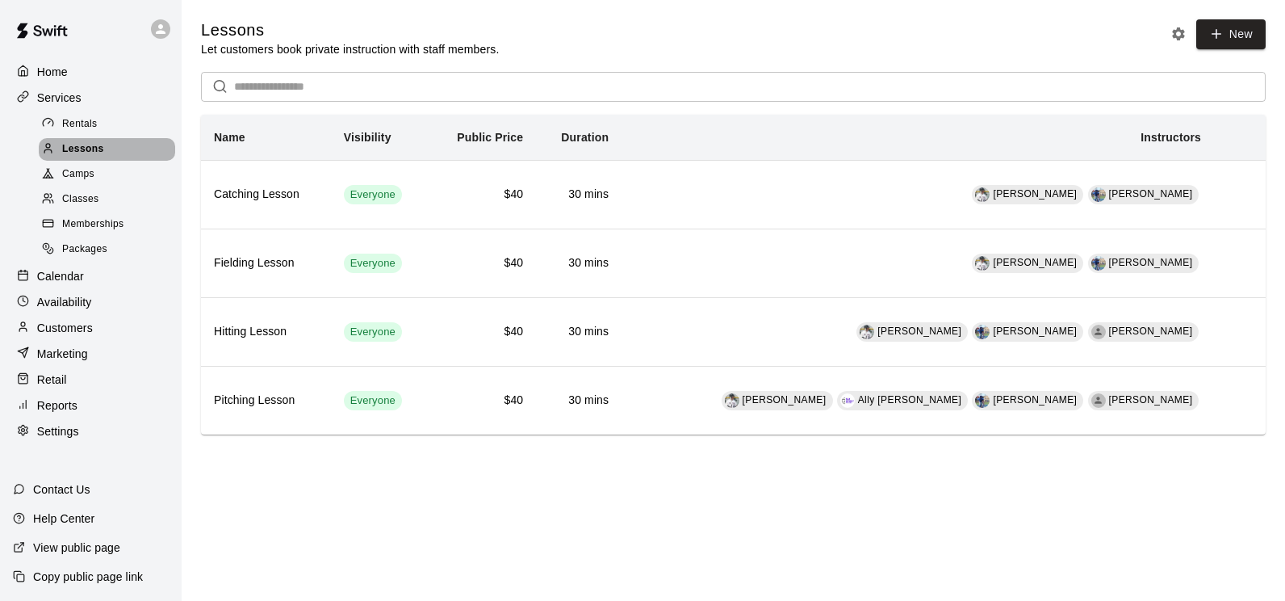
click at [74, 153] on span "Lessons" at bounding box center [83, 149] width 42 height 16
click at [85, 141] on div "Lessons" at bounding box center [107, 149] width 136 height 23
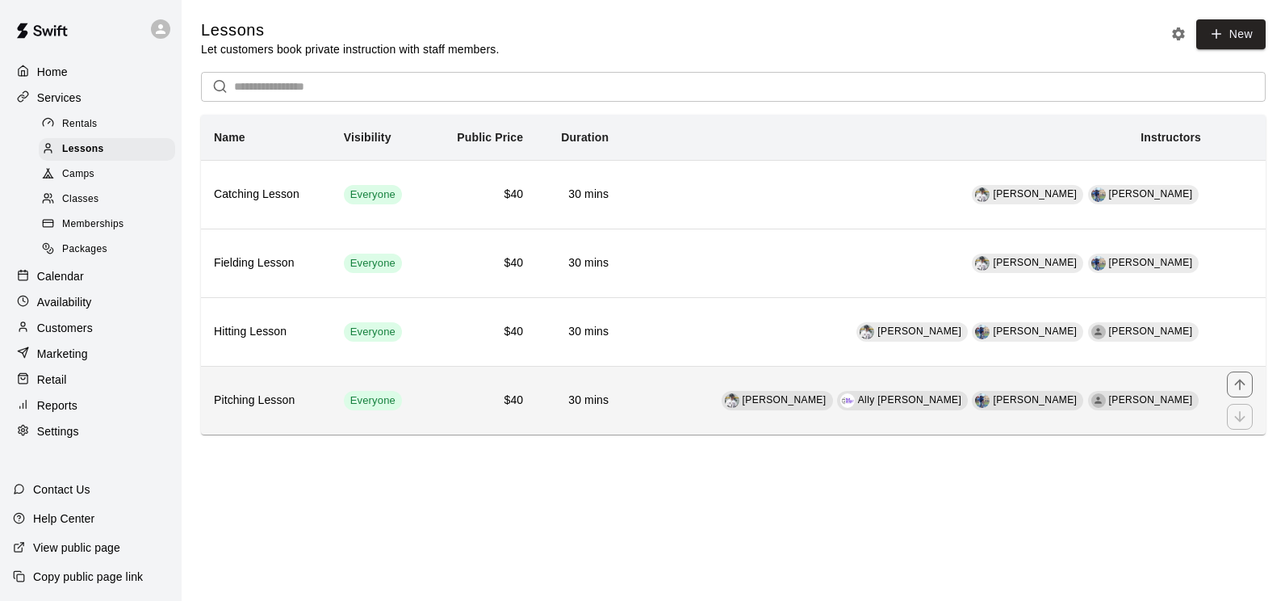
click at [270, 400] on h6 "Pitching Lesson" at bounding box center [266, 401] width 104 height 18
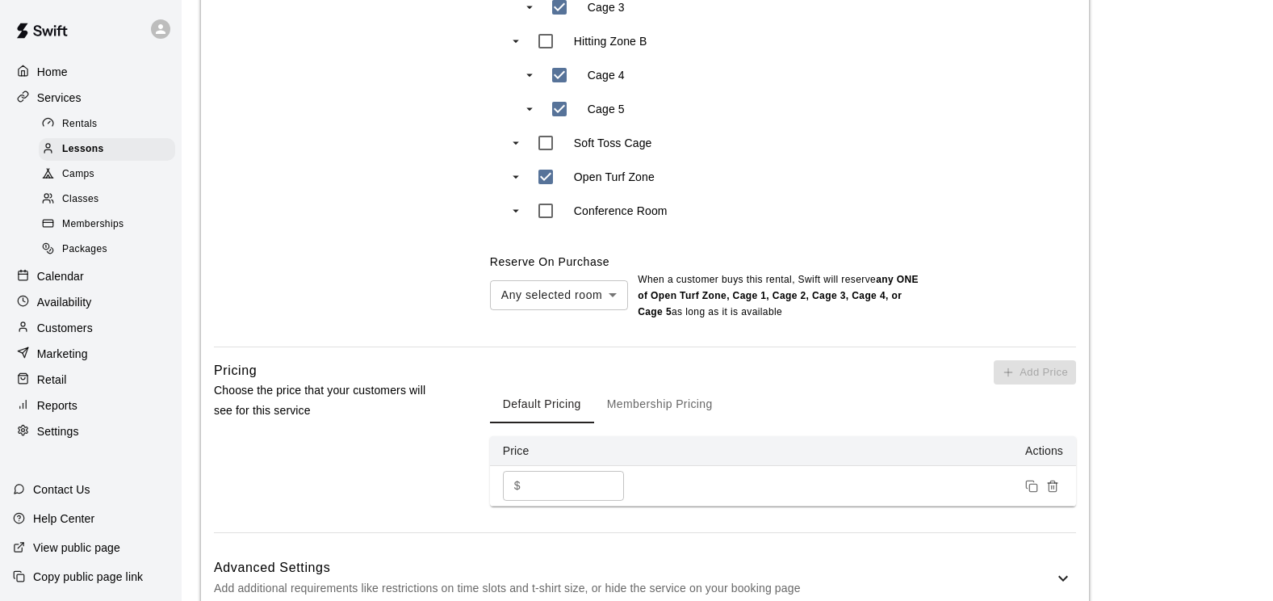
scroll to position [1473, 0]
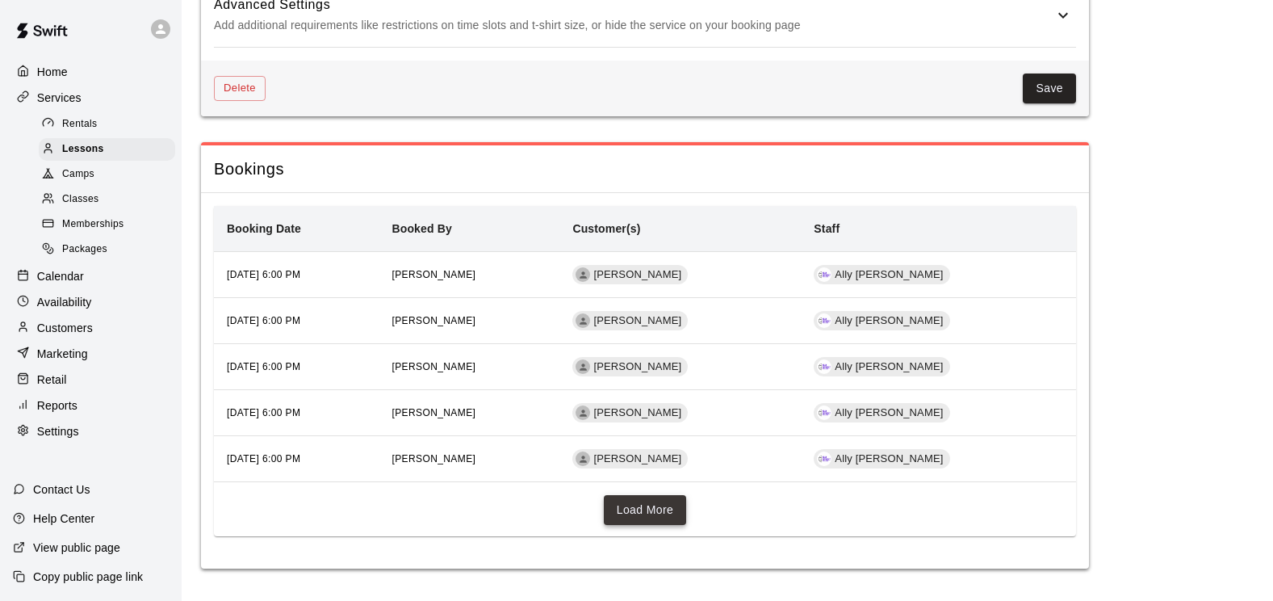
click at [664, 513] on button "Load More" at bounding box center [645, 510] width 83 height 30
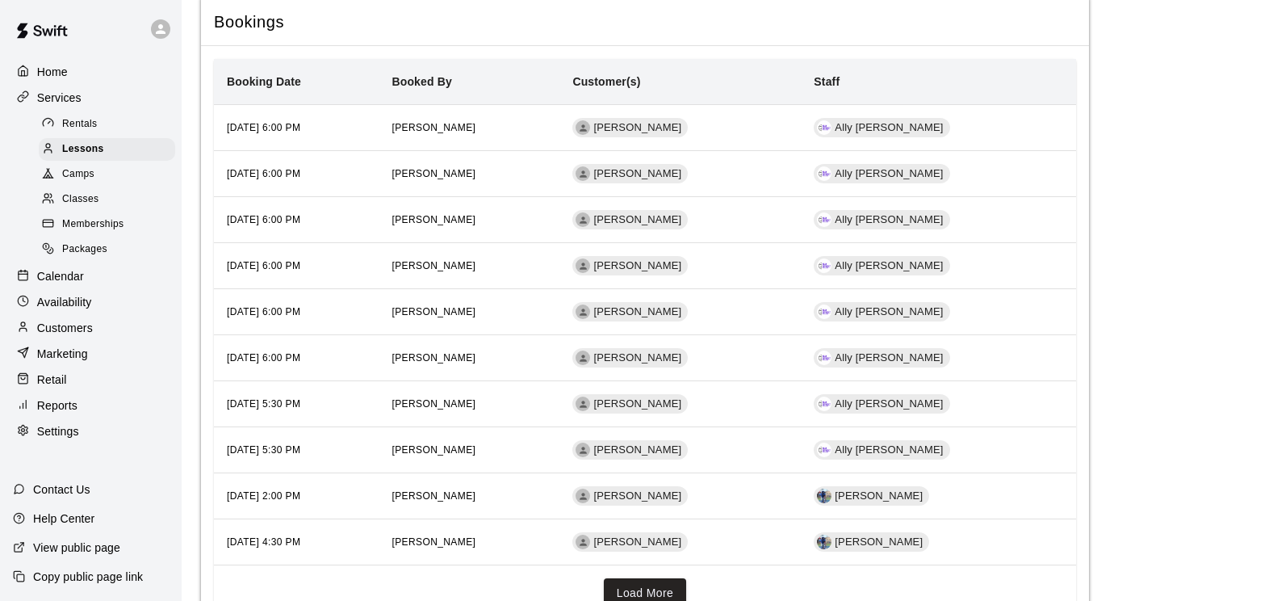
scroll to position [1703, 0]
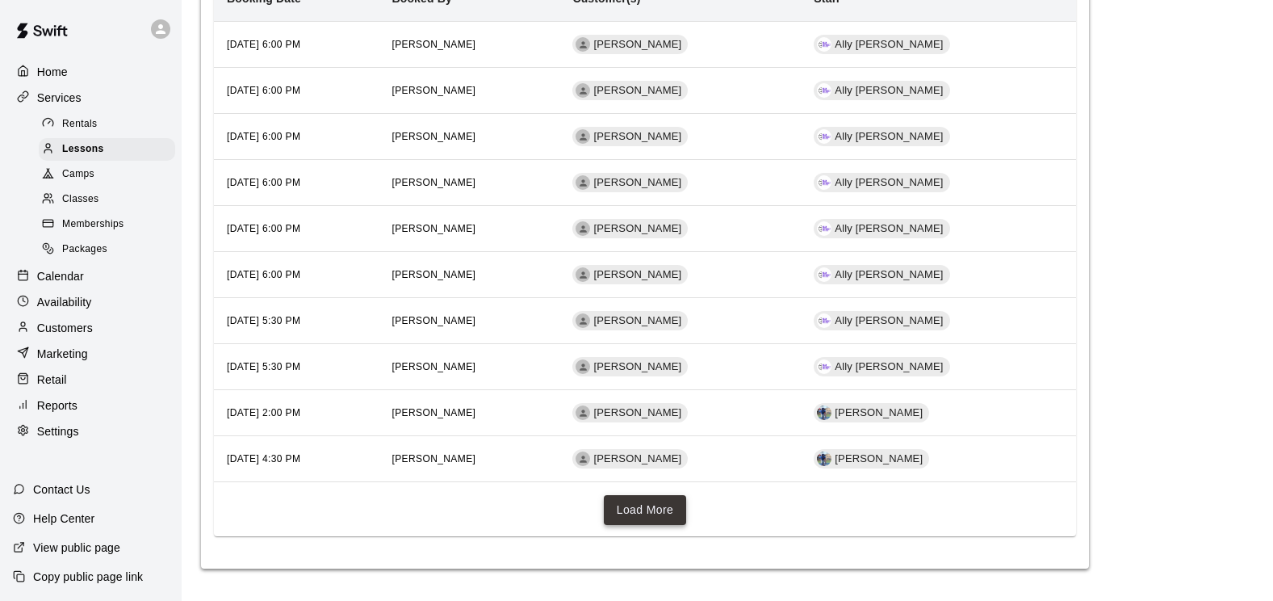
click at [644, 513] on button "Load More" at bounding box center [645, 510] width 83 height 30
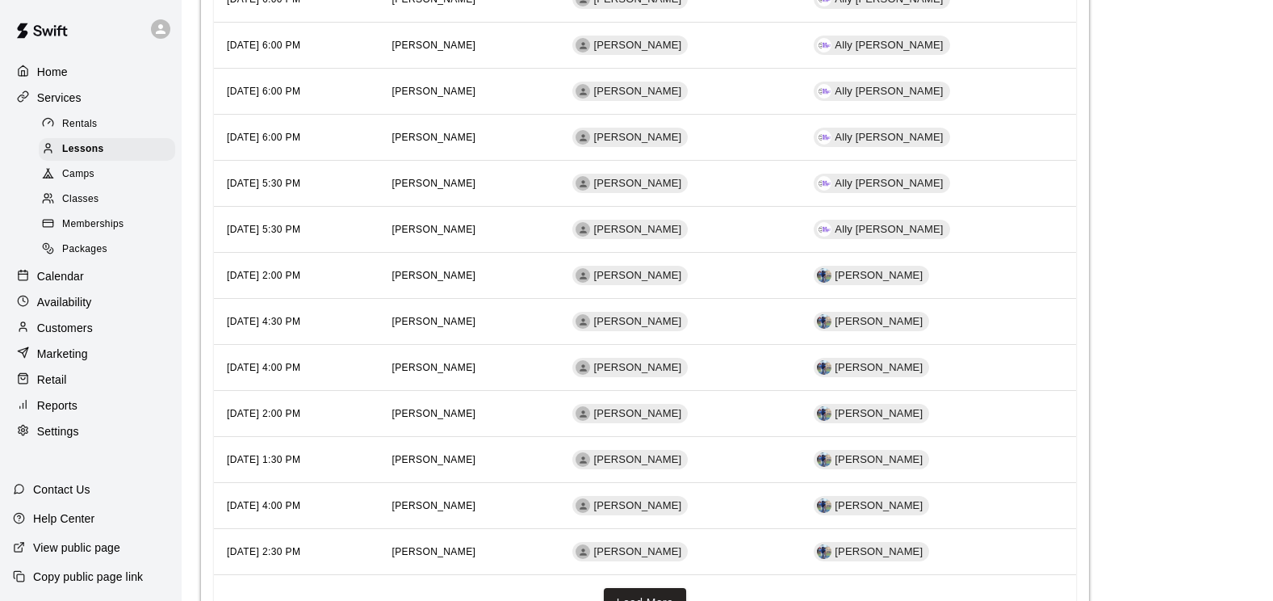
scroll to position [1933, 0]
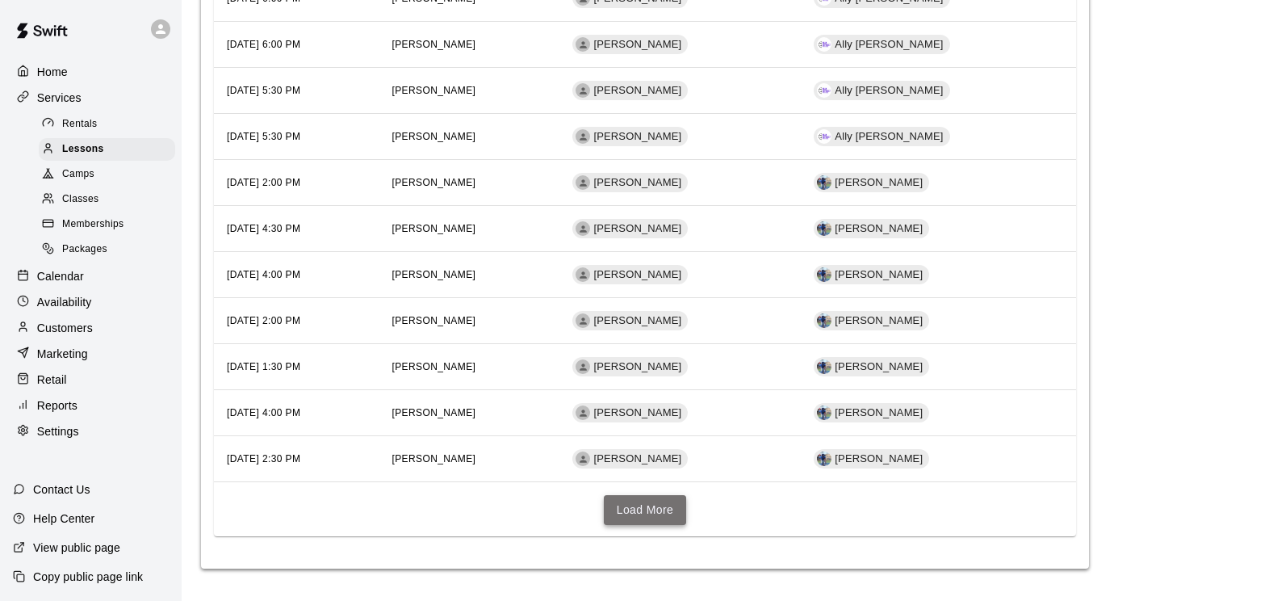
click at [636, 501] on button "Load More" at bounding box center [645, 510] width 83 height 30
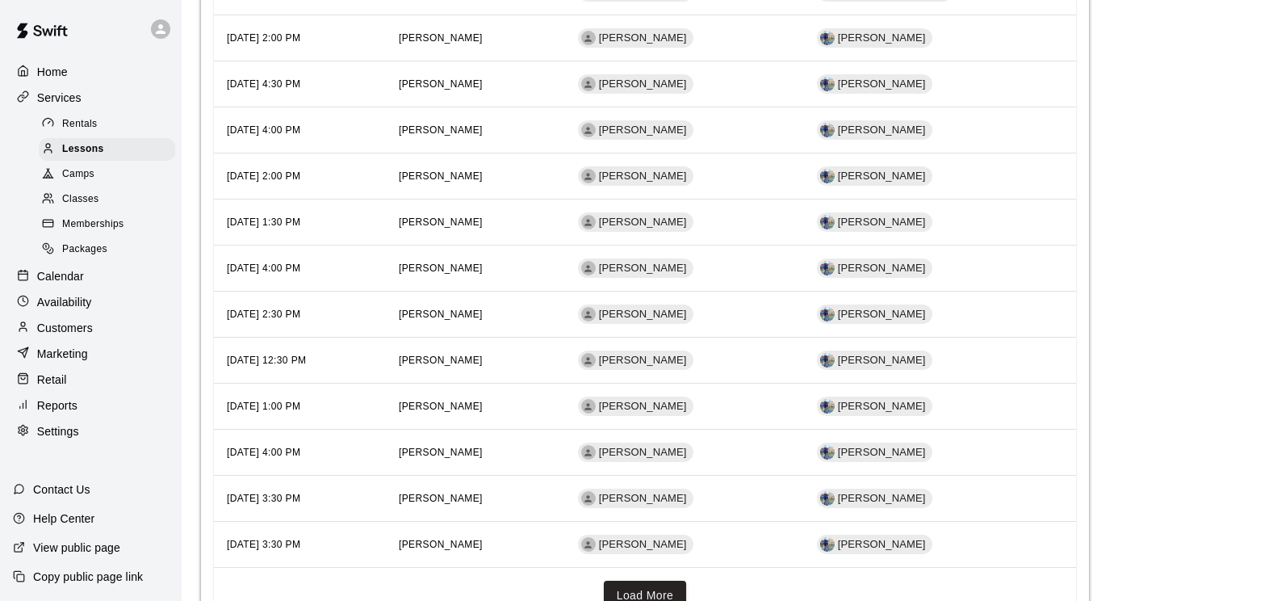
scroll to position [2163, 0]
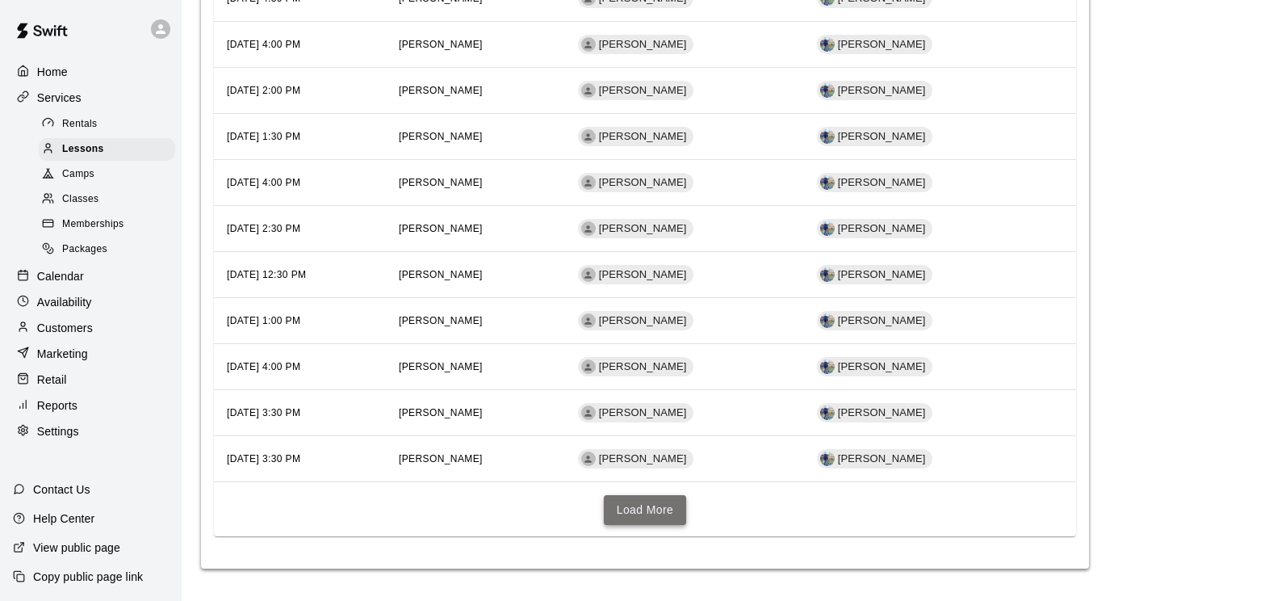
click at [649, 509] on button "Load More" at bounding box center [645, 510] width 83 height 30
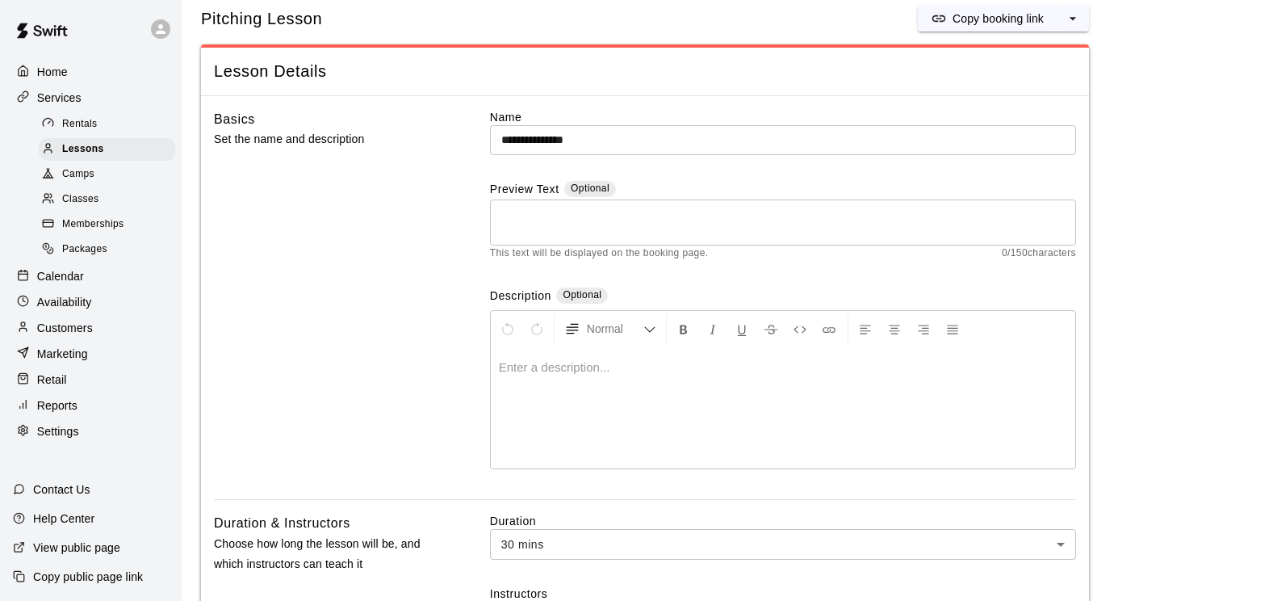
scroll to position [0, 0]
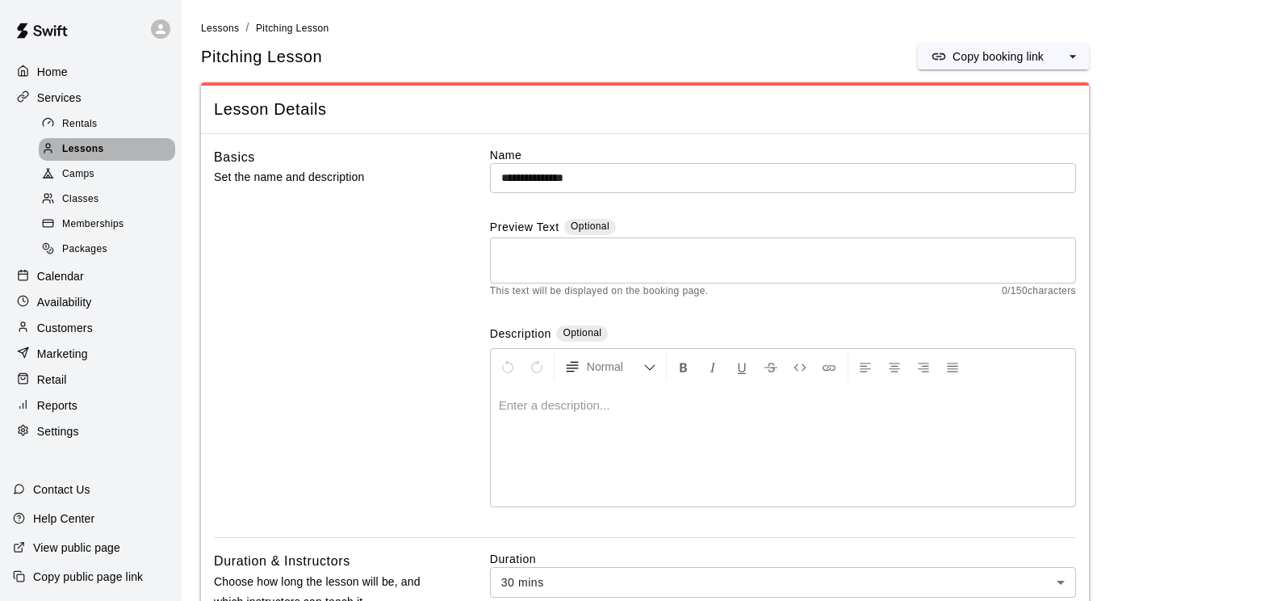
click at [94, 153] on span "Lessons" at bounding box center [83, 149] width 42 height 16
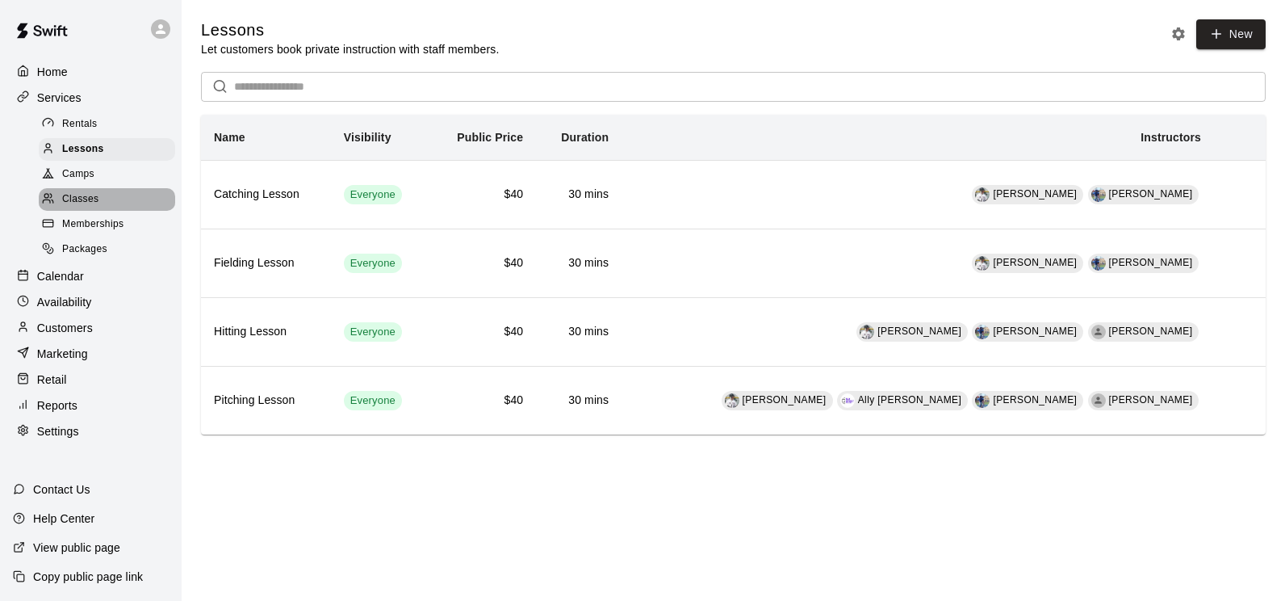
click at [83, 198] on span "Classes" at bounding box center [80, 199] width 36 height 16
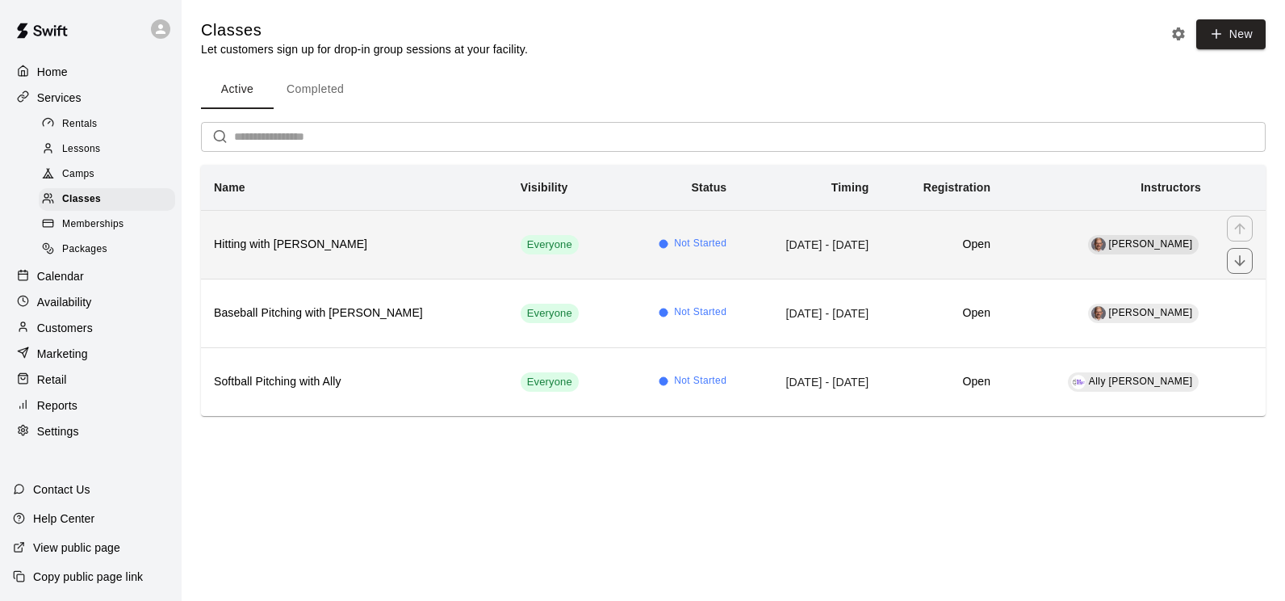
click at [273, 247] on h6 "Hitting with Don Eddy" at bounding box center [354, 245] width 281 height 18
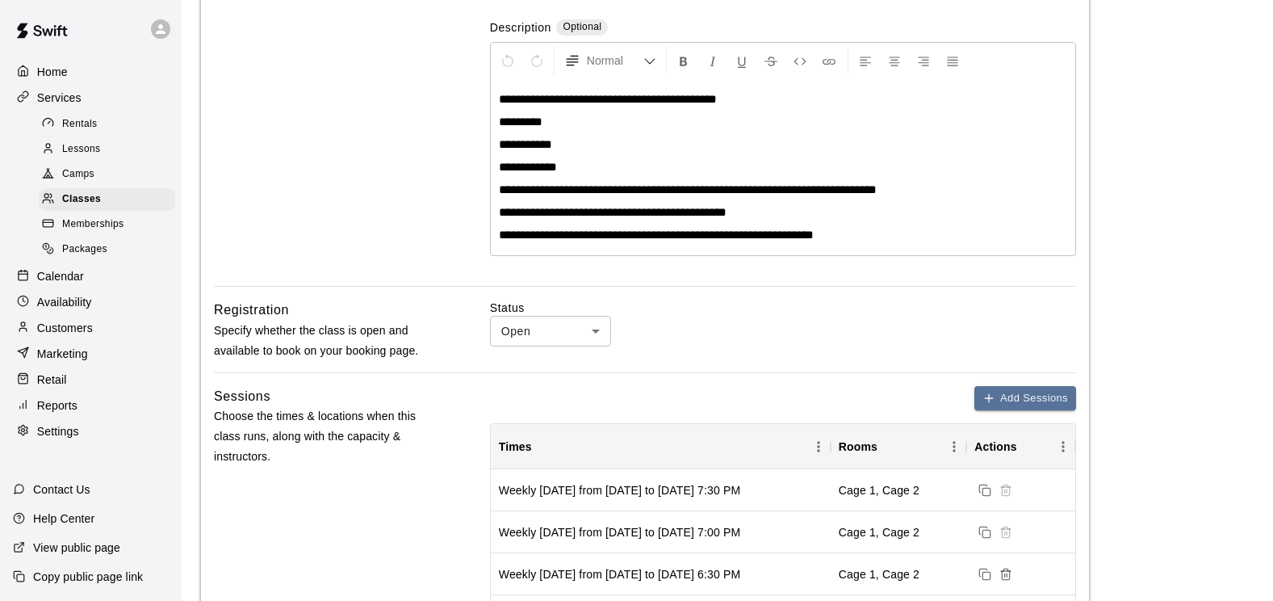
scroll to position [484, 0]
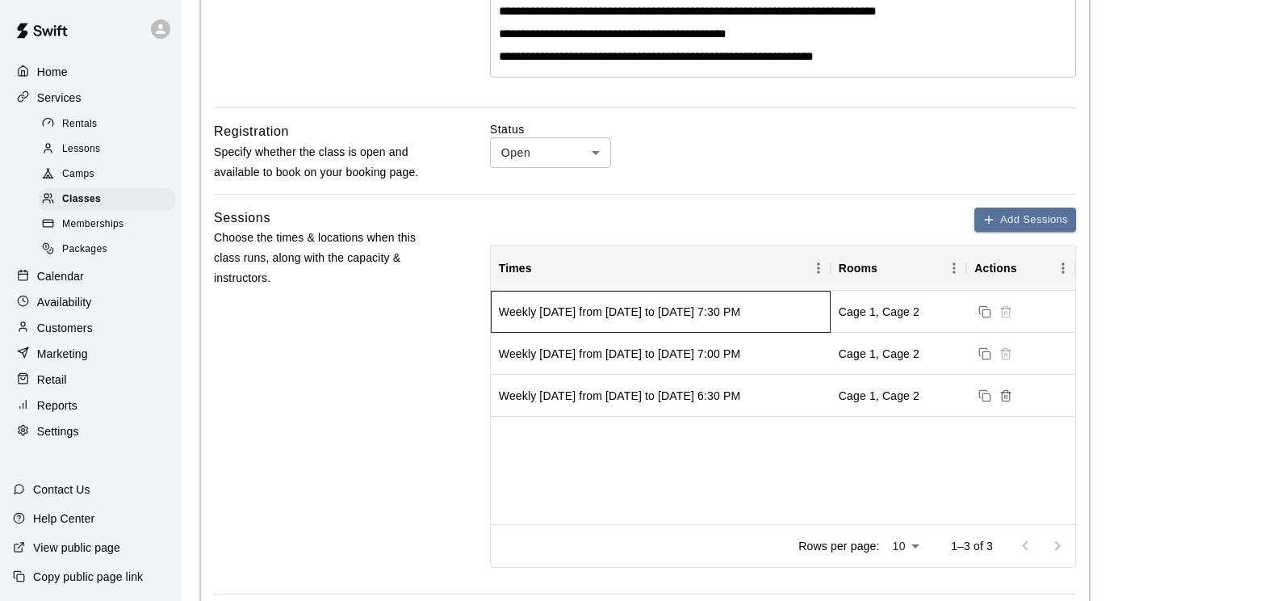
click at [571, 320] on div "Weekly on Wednesday from 9/24/2025 to 12/10/2025 at 7:30 PM" at bounding box center [661, 312] width 340 height 42
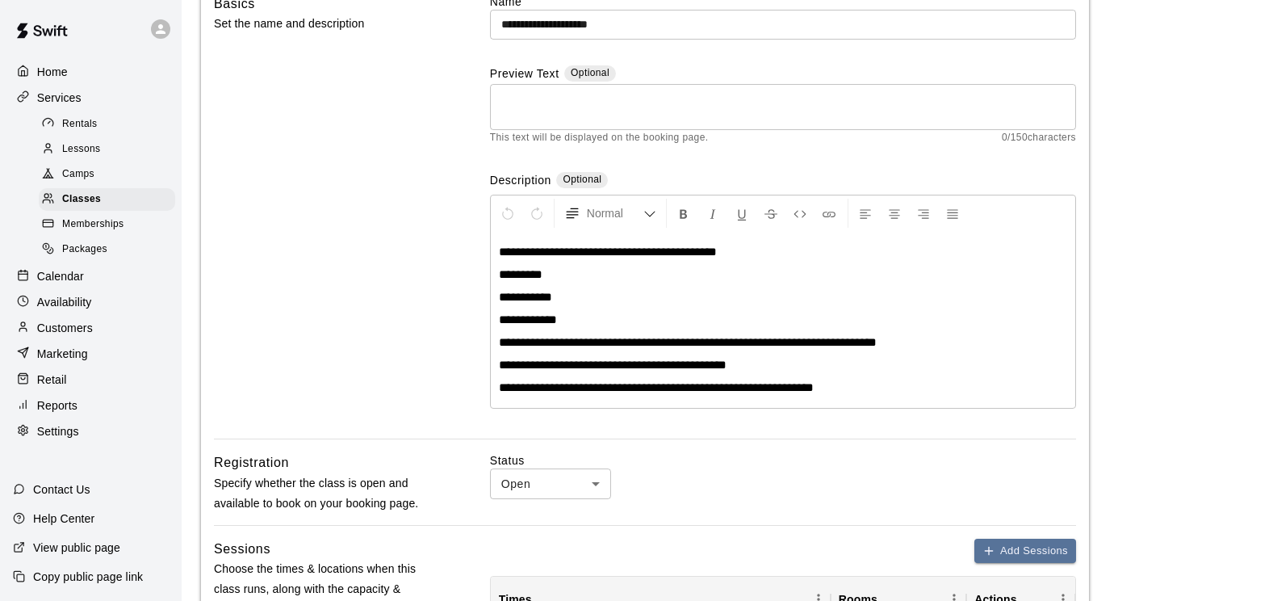
scroll to position [0, 0]
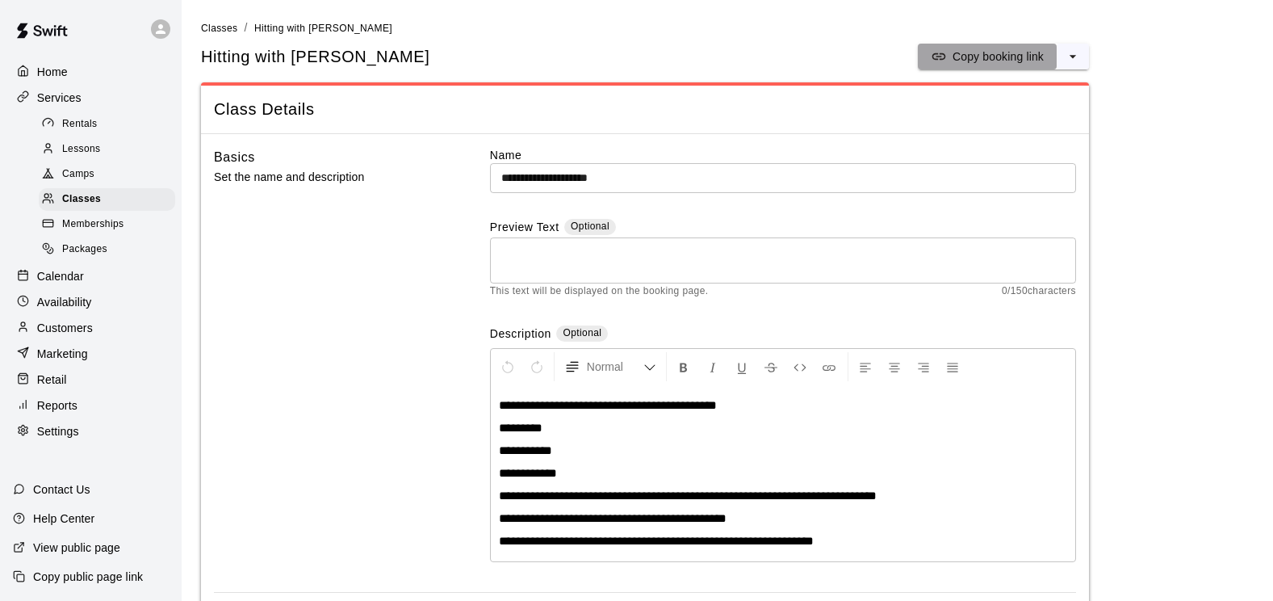
click at [975, 50] on p "Copy booking link" at bounding box center [998, 56] width 91 height 16
click at [91, 153] on span "Lessons" at bounding box center [81, 149] width 39 height 16
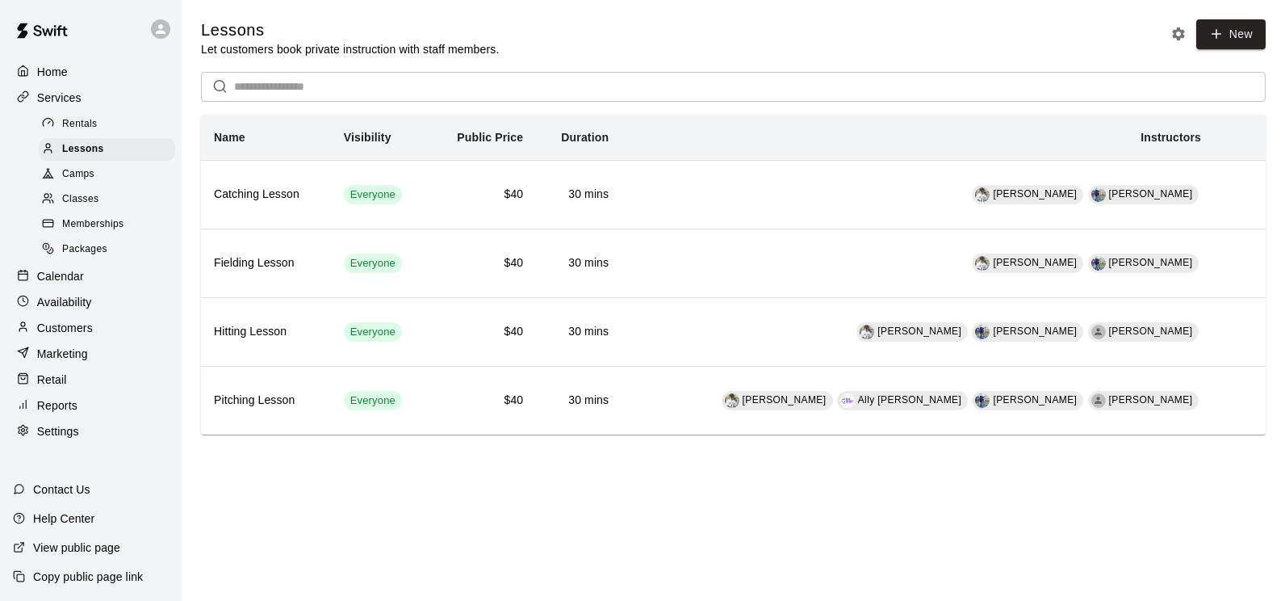
click at [94, 205] on span "Classes" at bounding box center [80, 199] width 36 height 16
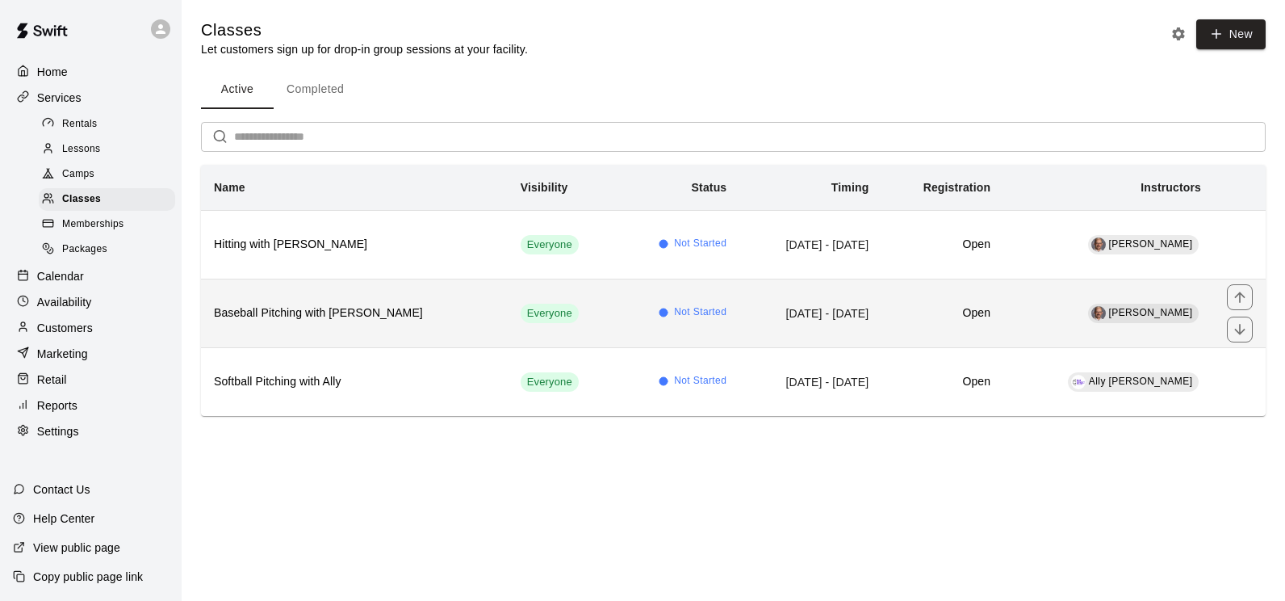
click at [288, 310] on h6 "Baseball Pitching with Don Eddy" at bounding box center [354, 313] width 281 height 18
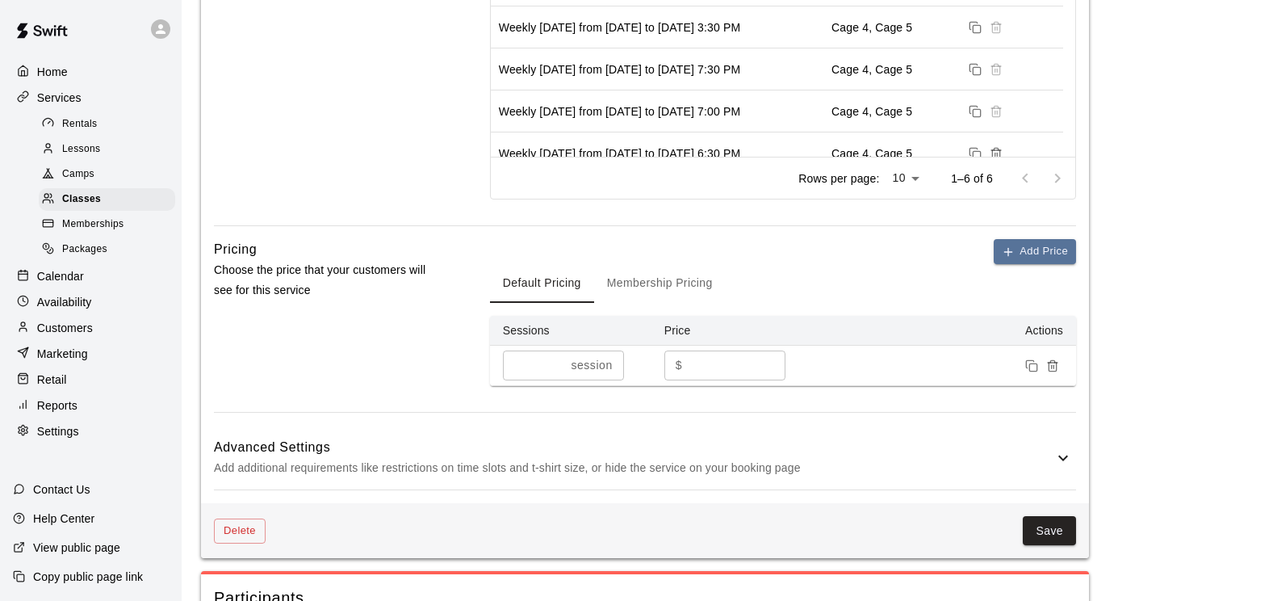
scroll to position [373, 0]
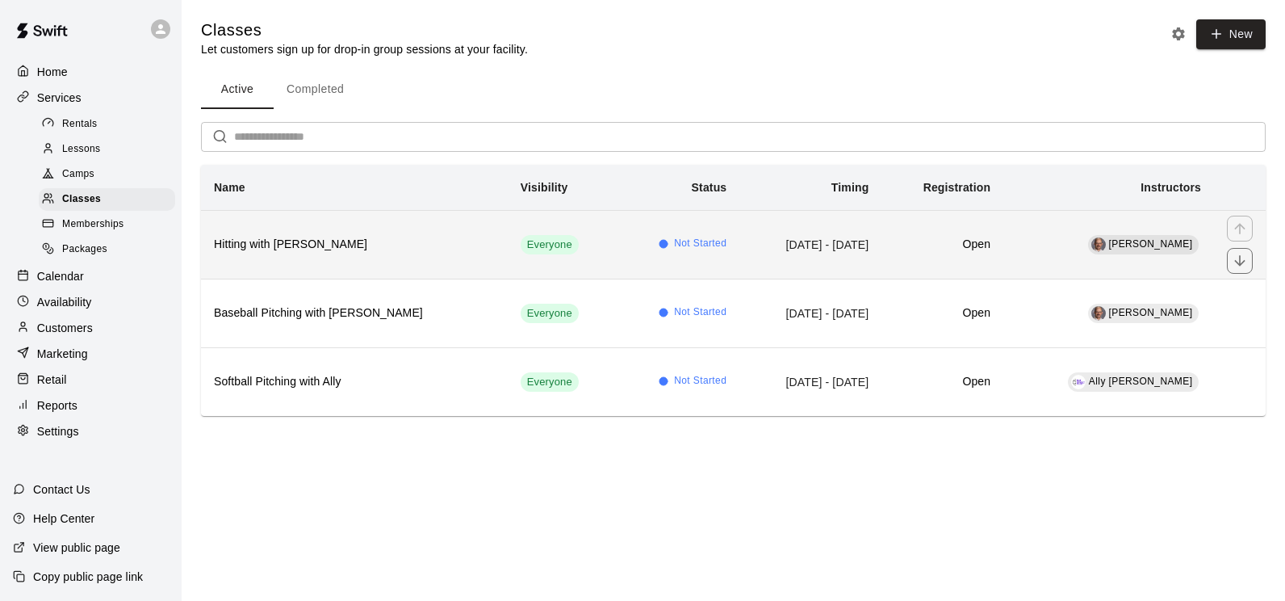
click at [262, 238] on h6 "Hitting with Don Eddy" at bounding box center [354, 245] width 281 height 18
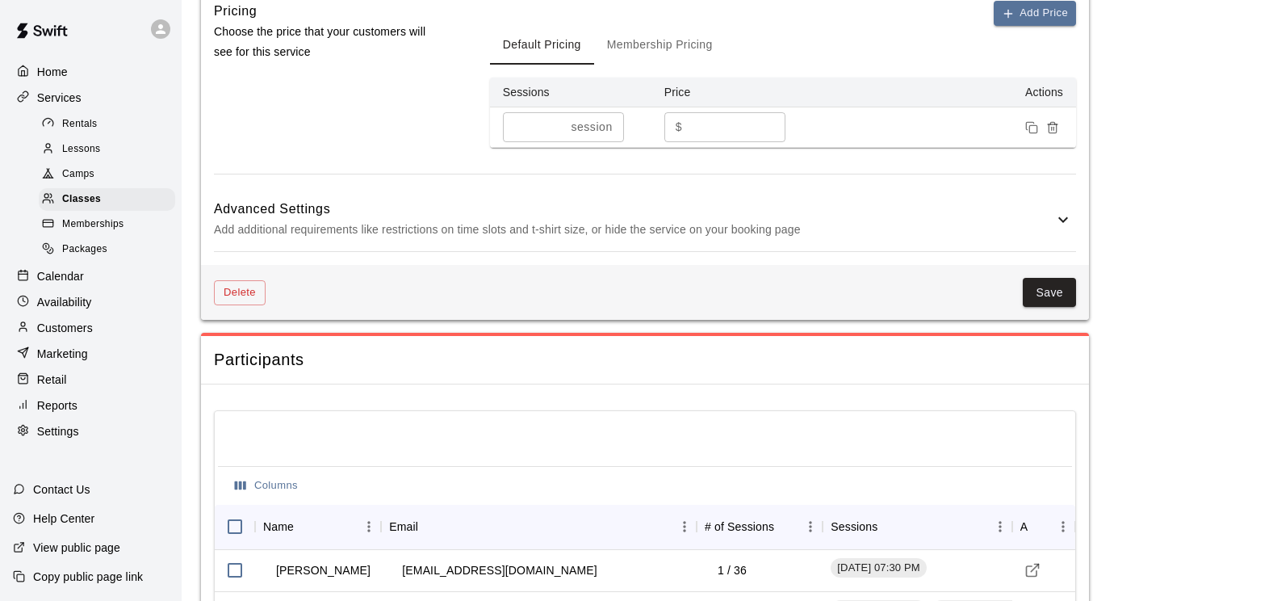
scroll to position [1219, 0]
